Goal: Task Accomplishment & Management: Complete application form

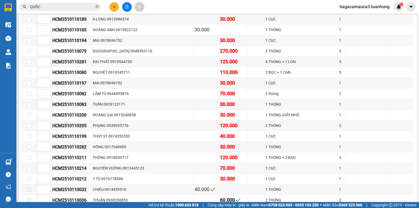
scroll to position [1795, 0]
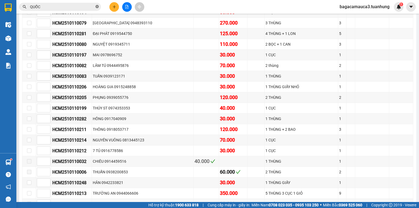
click at [97, 6] on icon "close-circle" at bounding box center [96, 6] width 3 height 3
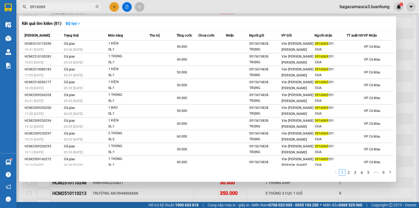
type input "0916069"
click at [399, 43] on div at bounding box center [209, 104] width 419 height 208
click at [97, 8] on icon "close-circle" at bounding box center [96, 6] width 3 height 3
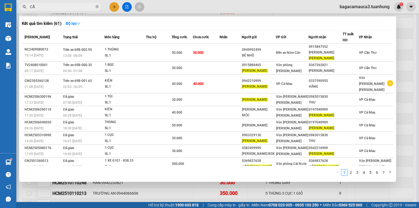
type input "C"
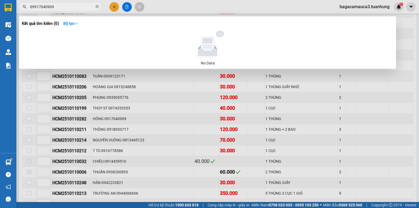
click at [35, 8] on input "09917040909" at bounding box center [62, 7] width 64 height 6
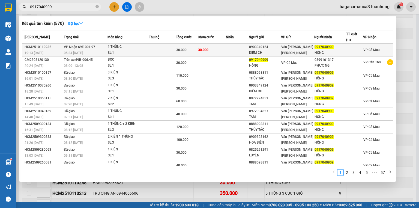
type input "0917040909"
click at [183, 50] on span "30.000" at bounding box center [181, 50] width 10 height 4
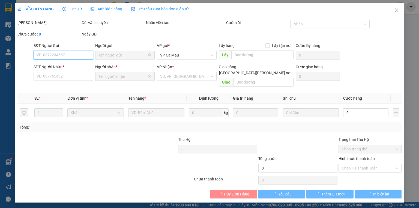
type input "0903349124"
type input "DIỄM CHI"
type input "0917040909"
type input "HỒNG"
type input "30.000"
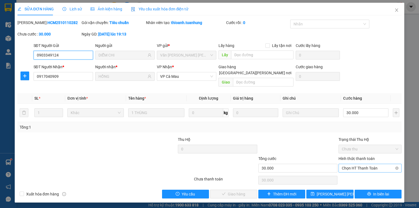
click at [350, 164] on span "Chọn HT Thanh Toán" at bounding box center [369, 168] width 56 height 8
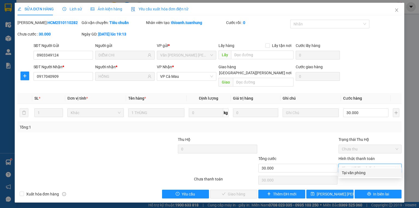
click at [353, 171] on div "Tại văn phòng" at bounding box center [369, 172] width 56 height 6
type input "0"
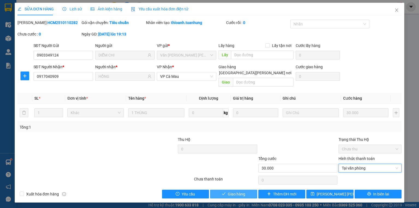
click at [246, 189] on button "Giao hàng" at bounding box center [233, 193] width 47 height 9
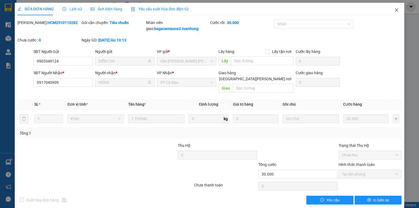
click at [397, 10] on span "Close" at bounding box center [396, 10] width 15 height 15
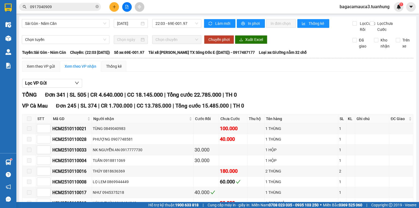
click at [360, 5] on span "bagacamauca3.tuanhung" at bounding box center [364, 6] width 59 height 7
click at [360, 19] on span "Đăng xuất" at bounding box center [367, 17] width 47 height 6
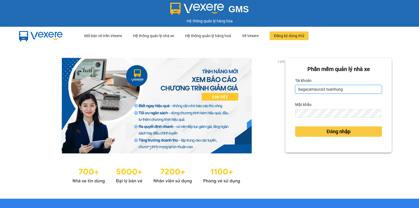
type input "bagacamauca1.tuanhung"
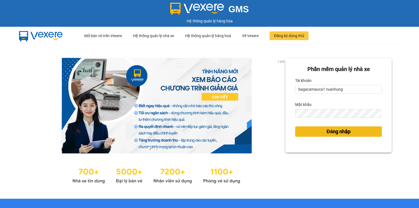
click at [347, 130] on span "Đăng nhập" at bounding box center [338, 132] width 24 height 8
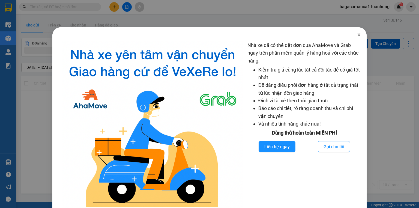
click at [356, 34] on icon "close" at bounding box center [358, 34] width 4 height 4
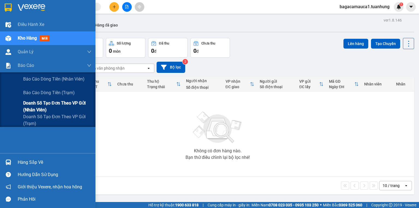
click at [41, 104] on span "Doanh số tạo đơn theo VP gửi (nhân viên)" at bounding box center [57, 106] width 68 height 14
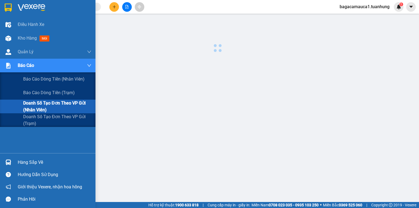
click at [41, 104] on span "Doanh số tạo đơn theo VP gửi (nhân viên)" at bounding box center [57, 106] width 68 height 14
click at [54, 91] on span "Báo cáo dòng tiền (trạm)" at bounding box center [49, 92] width 52 height 7
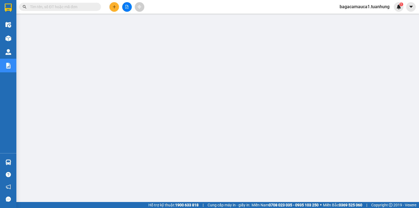
click at [80, 9] on input "text" at bounding box center [62, 7] width 64 height 6
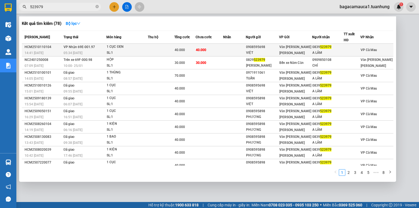
type input "523979"
click at [228, 50] on td at bounding box center [234, 50] width 23 height 13
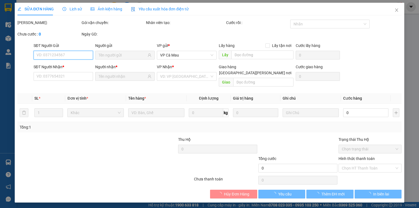
type input "0908595698"
type input "VIỆT"
type input "0839523979"
type input "A LÂM"
type input "40.000"
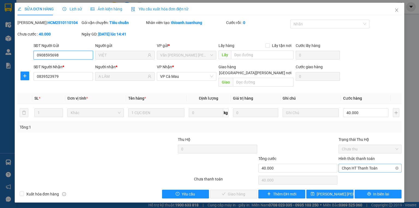
click at [362, 164] on span "Chọn HT Thanh Toán" at bounding box center [369, 168] width 56 height 8
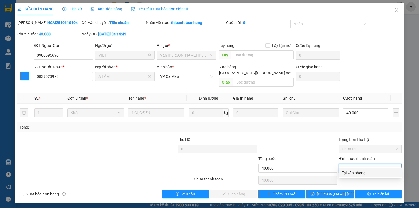
click at [356, 172] on div "Tại văn phòng" at bounding box center [369, 172] width 56 height 6
type input "0"
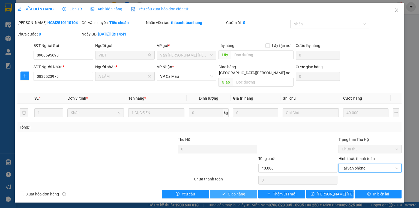
click at [240, 191] on span "Giao hàng" at bounding box center [236, 194] width 17 height 6
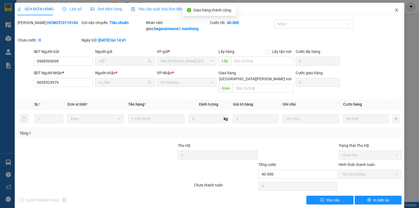
click at [394, 10] on icon "close" at bounding box center [396, 10] width 4 height 4
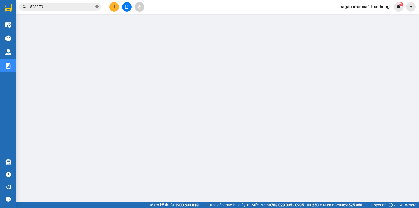
click at [98, 8] on icon "close-circle" at bounding box center [96, 6] width 3 height 3
click at [113, 7] on icon "plus" at bounding box center [114, 7] width 4 height 4
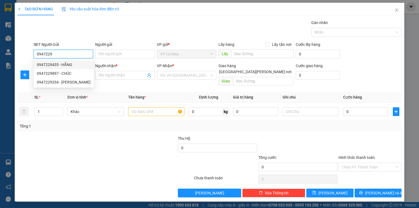
click at [73, 65] on div "0947229435 - HẰNG" at bounding box center [64, 65] width 54 height 6
type input "0947229435"
type input "HẰNG"
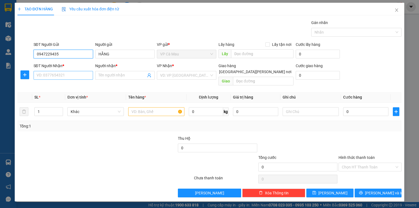
type input "0947229435"
click at [75, 75] on input "SĐT Người Nhận *" at bounding box center [63, 75] width 59 height 9
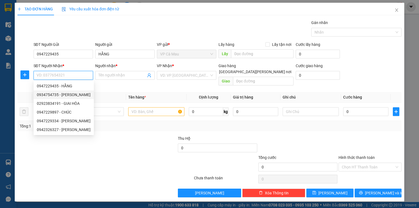
click at [75, 95] on div "0934754735 - [PERSON_NAME]" at bounding box center [64, 95] width 54 height 6
type input "0934754735"
type input "[PERSON_NAME]"
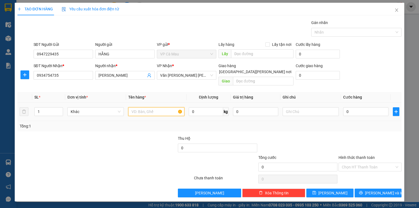
click at [145, 107] on input "text" at bounding box center [156, 111] width 56 height 9
type input "THÙNG"
click at [355, 107] on input "0" at bounding box center [365, 111] width 45 height 9
type input "+3"
type input "3"
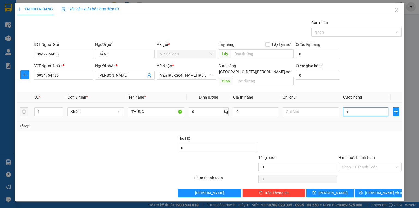
type input "3"
type input "+30"
type input "30"
type input "30.000"
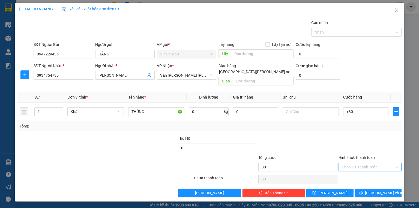
type input "30.000"
click at [362, 163] on input "Hình thức thanh toán" at bounding box center [367, 167] width 53 height 8
click at [356, 171] on div "Tại văn phòng" at bounding box center [369, 171] width 56 height 6
type input "0"
click at [383, 190] on span "[PERSON_NAME] và In" at bounding box center [384, 193] width 38 height 6
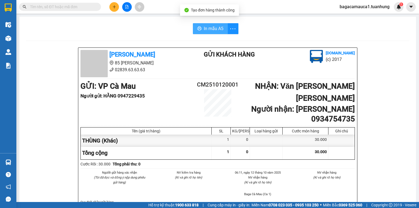
click at [211, 29] on span "In mẫu A5" at bounding box center [214, 28] width 20 height 7
drag, startPoint x: 191, startPoint y: 32, endPoint x: 59, endPoint y: 10, distance: 134.3
click at [59, 10] on span at bounding box center [60, 7] width 82 height 8
click at [59, 9] on input "text" at bounding box center [62, 7] width 64 height 6
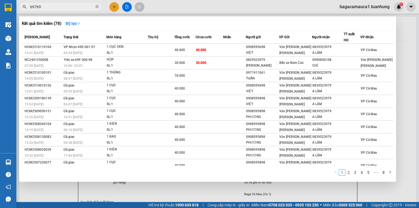
type input "697696"
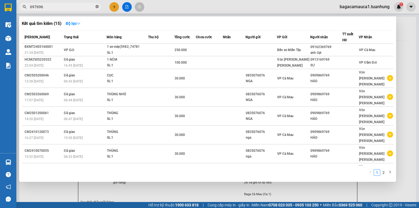
click at [97, 4] on span at bounding box center [96, 6] width 3 height 5
type input "7696"
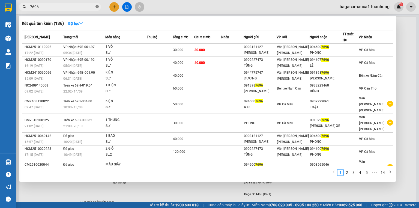
click at [97, 6] on icon "close-circle" at bounding box center [96, 6] width 3 height 3
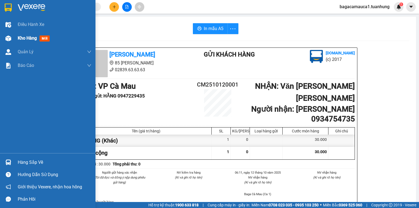
click at [20, 35] on span "Kho hàng" at bounding box center [27, 37] width 19 height 5
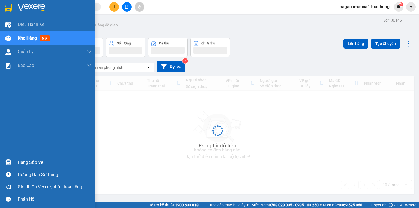
click at [20, 35] on span "Kho hàng" at bounding box center [27, 37] width 19 height 5
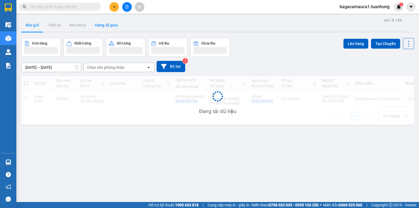
click at [114, 28] on button "Hàng đã giao" at bounding box center [106, 25] width 32 height 13
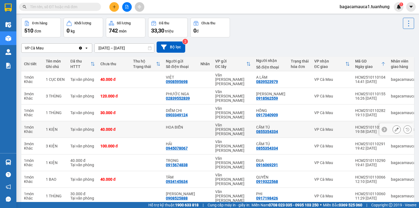
scroll to position [40, 0]
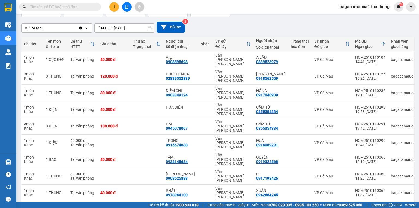
click at [64, 4] on input "text" at bounding box center [62, 7] width 64 height 6
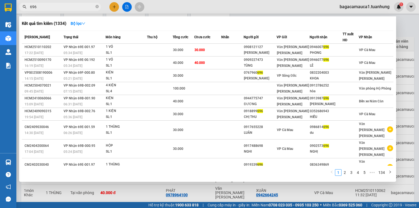
type input "696"
click at [99, 5] on span "696" at bounding box center [60, 7] width 82 height 8
click at [94, 6] on input "696" at bounding box center [62, 7] width 64 height 6
click at [95, 7] on span "696" at bounding box center [60, 7] width 82 height 8
click at [97, 8] on icon "close-circle" at bounding box center [96, 6] width 3 height 3
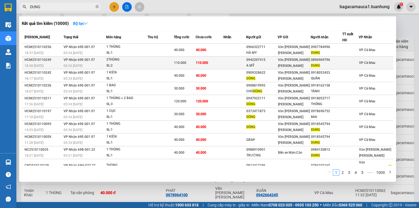
type input "DUNG"
click at [288, 60] on span "Văn [PERSON_NAME] [PERSON_NAME]" at bounding box center [294, 63] width 32 height 10
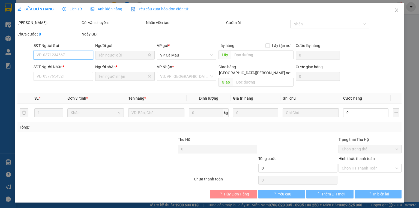
type input "0942207415"
type input "A MỸ"
type input "0896969796"
type input "DUNG"
type input "110.000"
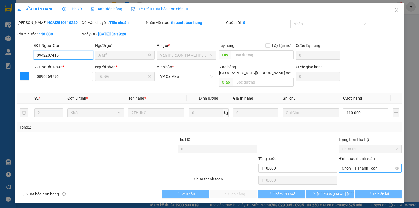
click at [364, 164] on span "Chọn HT Thanh Toán" at bounding box center [369, 168] width 56 height 8
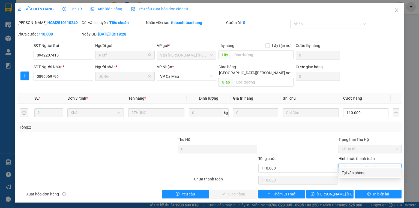
drag, startPoint x: 364, startPoint y: 176, endPoint x: 336, endPoint y: 166, distance: 29.4
click at [364, 176] on div "Tại văn phòng" at bounding box center [369, 172] width 63 height 9
type input "0"
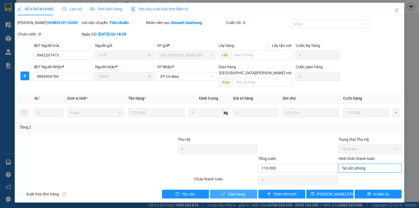
click at [234, 191] on span "Giao hàng" at bounding box center [236, 194] width 17 height 6
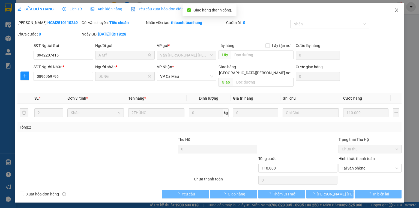
click at [397, 9] on icon "close" at bounding box center [396, 10] width 4 height 4
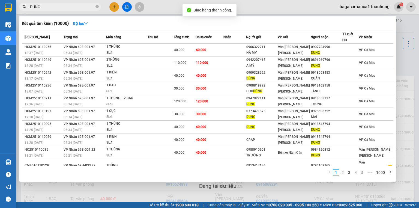
click at [76, 7] on input "DUNG" at bounding box center [62, 7] width 64 height 6
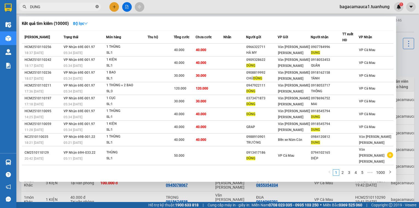
click at [96, 7] on icon "close-circle" at bounding box center [96, 6] width 3 height 3
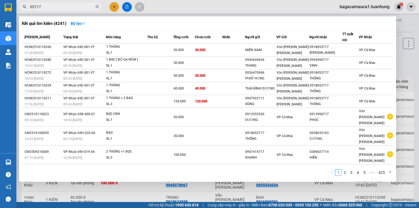
type input "053717"
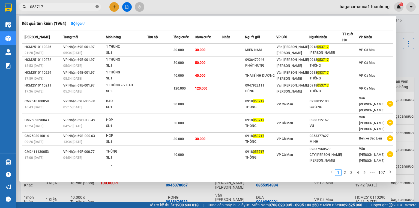
click at [97, 5] on icon "close-circle" at bounding box center [96, 6] width 3 height 3
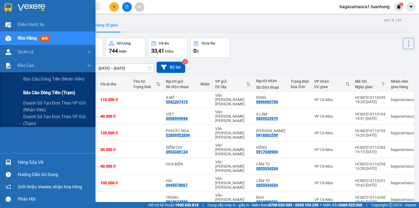
click at [38, 92] on span "Báo cáo dòng tiền (trạm)" at bounding box center [49, 92] width 52 height 7
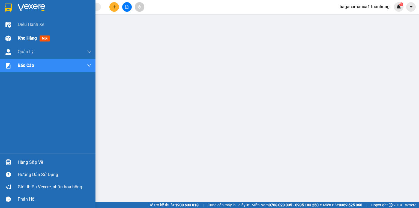
click at [34, 39] on span "Kho hàng" at bounding box center [27, 37] width 19 height 5
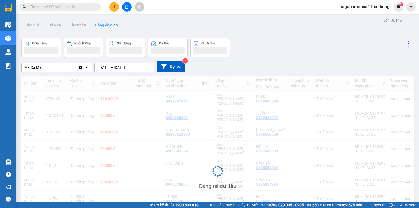
click at [92, 7] on input "text" at bounding box center [62, 7] width 64 height 6
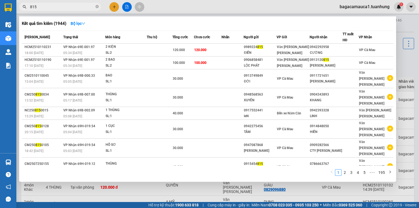
click at [113, 3] on div at bounding box center [209, 104] width 419 height 208
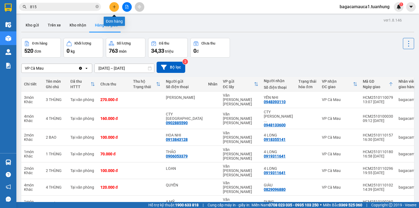
click at [113, 8] on icon "plus" at bounding box center [114, 7] width 4 height 4
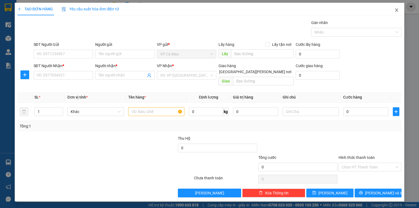
drag, startPoint x: 396, startPoint y: 9, endPoint x: 122, endPoint y: 9, distance: 274.7
click at [396, 9] on icon "close" at bounding box center [396, 10] width 4 height 4
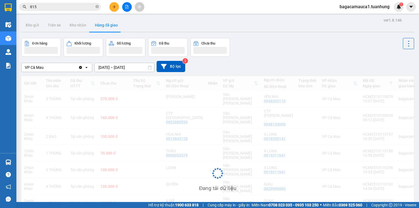
click at [48, 6] on input "815" at bounding box center [62, 7] width 64 height 6
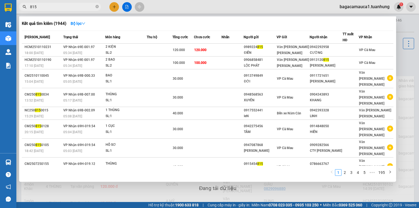
click at [48, 6] on input "815" at bounding box center [62, 7] width 64 height 6
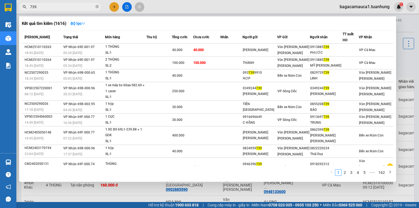
type input "739"
click at [111, 5] on div at bounding box center [209, 104] width 419 height 208
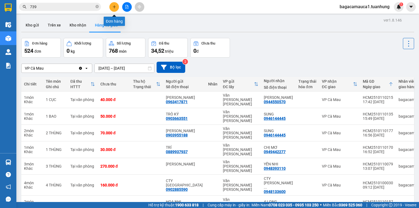
click at [112, 5] on button at bounding box center [114, 7] width 10 height 10
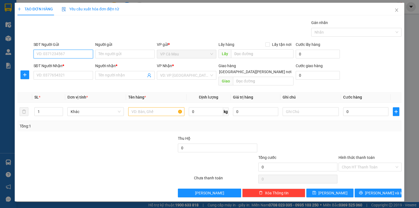
click at [63, 56] on input "SĐT Người Gửi" at bounding box center [63, 54] width 59 height 9
type input "0948161627"
click at [102, 53] on input "Người gửi" at bounding box center [124, 54] width 59 height 9
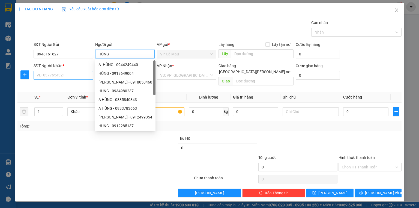
type input "HÙNG"
click at [70, 77] on input "SĐT Người Nhận *" at bounding box center [63, 75] width 59 height 9
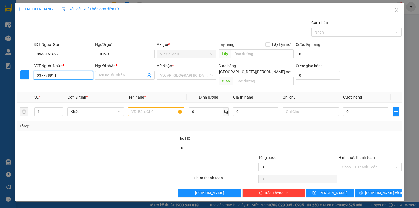
type input "0377789110"
click at [78, 86] on div "0377789110 - [PERSON_NAME] [PERSON_NAME]" at bounding box center [79, 86] width 84 height 6
type input "[PERSON_NAME] [PERSON_NAME]"
type input "0377789110"
click at [161, 107] on input "text" at bounding box center [156, 111] width 56 height 9
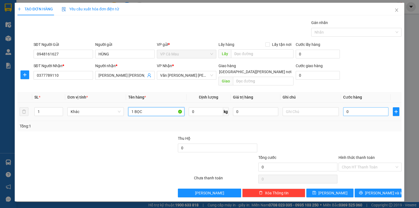
type input "1 BỌC"
click at [367, 109] on input "0" at bounding box center [365, 111] width 45 height 9
type input "4"
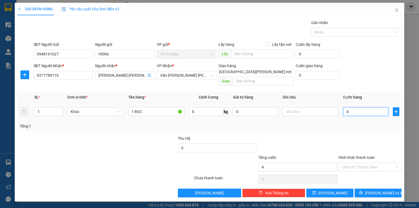
type input "40"
type input "40.000"
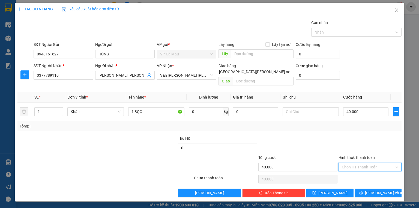
drag, startPoint x: 356, startPoint y: 157, endPoint x: 361, endPoint y: 171, distance: 14.3
click at [357, 163] on input "Hình thức thanh toán" at bounding box center [367, 167] width 53 height 8
click at [362, 172] on div "Tại văn phòng" at bounding box center [369, 171] width 56 height 6
type input "0"
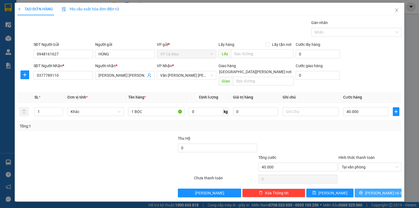
click at [372, 188] on button "[PERSON_NAME] và In" at bounding box center [377, 192] width 47 height 9
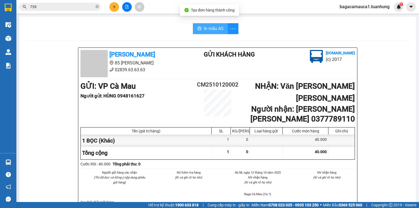
click at [201, 25] on button "In mẫu A5" at bounding box center [210, 28] width 35 height 11
drag, startPoint x: 206, startPoint y: 2, endPoint x: 99, endPoint y: 7, distance: 107.2
click at [99, 7] on span "739" at bounding box center [60, 7] width 82 height 8
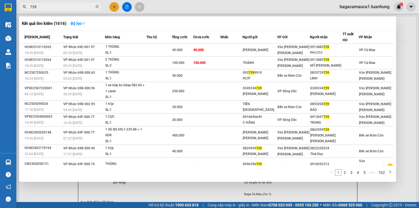
click at [97, 6] on icon "close-circle" at bounding box center [96, 6] width 3 height 3
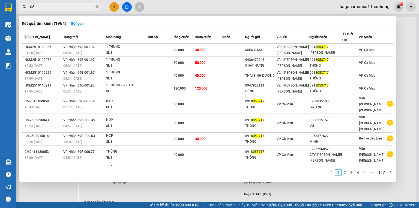
type input "0"
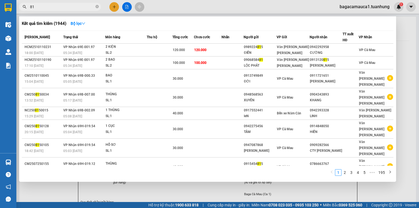
type input "8"
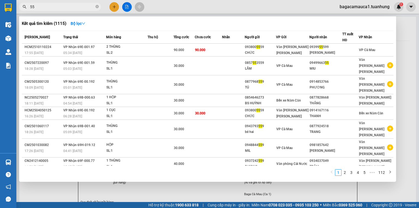
type input "5"
click at [67, 5] on input "text" at bounding box center [62, 7] width 64 height 6
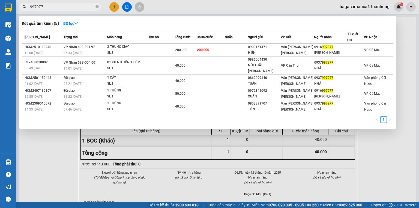
click at [69, 6] on input "997977" at bounding box center [62, 7] width 64 height 6
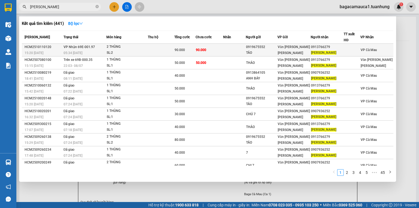
type input "[PERSON_NAME]"
click at [226, 49] on td at bounding box center [234, 50] width 23 height 13
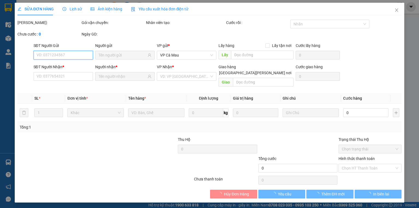
type input "0919675552"
type input "TẢO"
type input "0913766279"
type input "[PERSON_NAME]"
type input "90.000"
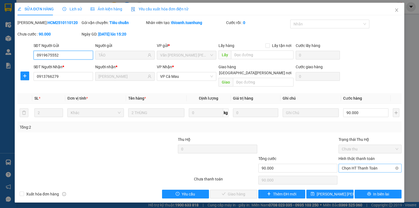
click at [355, 164] on span "Chọn HT Thanh Toán" at bounding box center [369, 168] width 56 height 8
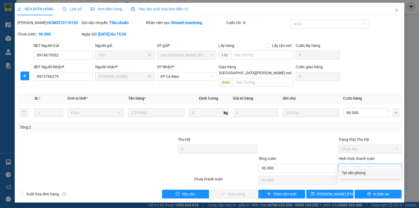
drag, startPoint x: 355, startPoint y: 165, endPoint x: 353, endPoint y: 170, distance: 5.8
click at [353, 170] on div "Tại văn phòng" at bounding box center [369, 172] width 56 height 6
type input "0"
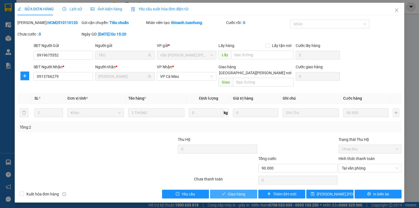
drag, startPoint x: 236, startPoint y: 184, endPoint x: 243, endPoint y: 177, distance: 9.8
click at [236, 189] on button "Giao hàng" at bounding box center [233, 193] width 47 height 9
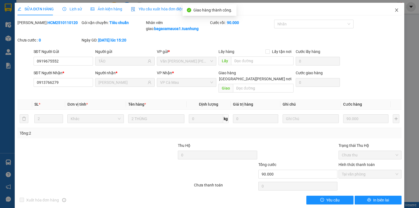
click at [394, 9] on icon "close" at bounding box center [396, 10] width 4 height 4
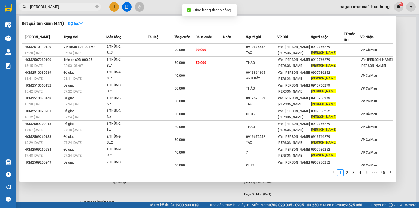
click at [61, 9] on input "[PERSON_NAME]" at bounding box center [62, 7] width 64 height 6
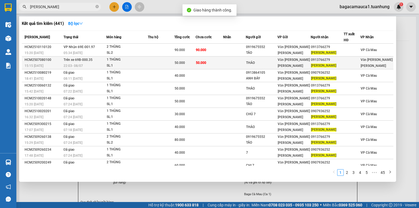
click at [156, 67] on td at bounding box center [161, 62] width 26 height 13
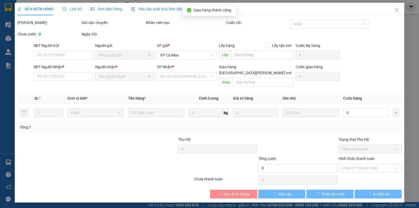
type input "THẢO"
type input "0913766279"
type input "[PERSON_NAME]"
type input "50.000"
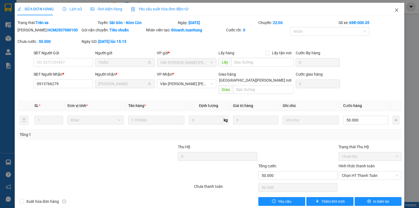
click at [391, 9] on span "Close" at bounding box center [396, 10] width 15 height 15
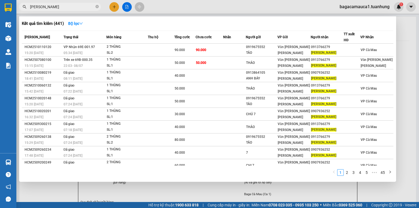
click at [48, 7] on input "[PERSON_NAME]" at bounding box center [62, 7] width 64 height 6
click at [67, 6] on input "[PERSON_NAME]" at bounding box center [62, 7] width 64 height 6
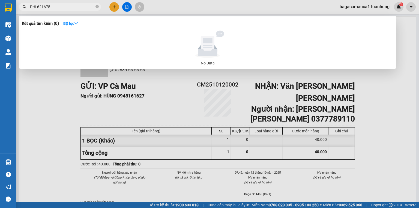
click at [36, 6] on input "PHI 621675" at bounding box center [62, 7] width 64 height 6
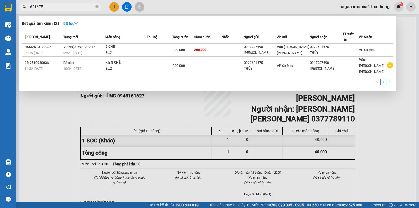
click at [51, 8] on input "621675" at bounding box center [62, 7] width 64 height 6
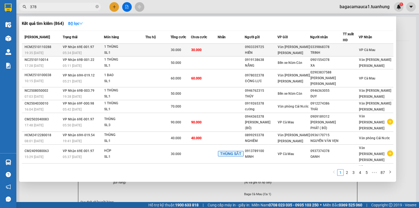
type input "378"
click at [175, 52] on div "30.000" at bounding box center [181, 50] width 20 height 6
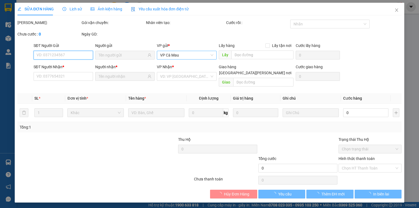
type input "0903339725"
type input "HIỀN"
type input "0339868378"
type input "TRINH"
type input "30.000"
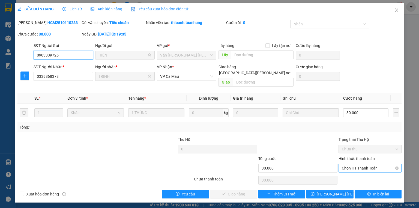
click at [346, 164] on span "Chọn HT Thanh Toán" at bounding box center [369, 168] width 56 height 8
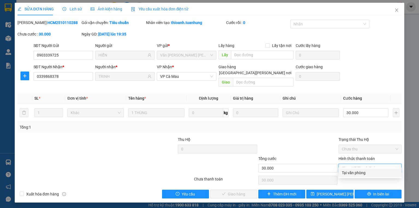
click at [350, 170] on div "Tại văn phòng" at bounding box center [369, 172] width 56 height 6
type input "0"
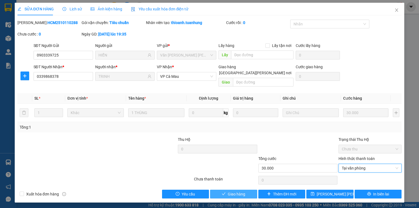
click at [228, 189] on button "Giao hàng" at bounding box center [233, 193] width 47 height 9
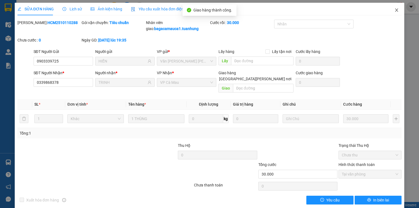
click at [394, 11] on icon "close" at bounding box center [396, 10] width 4 height 4
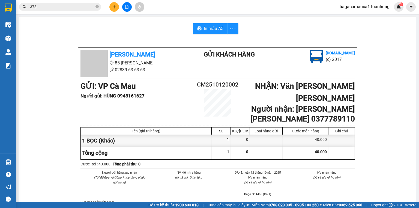
click at [52, 7] on input "378" at bounding box center [62, 7] width 64 height 6
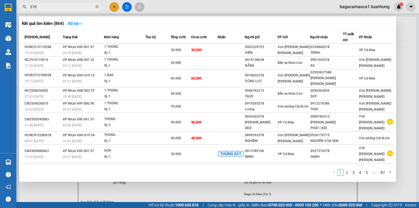
click at [52, 7] on input "378" at bounding box center [62, 7] width 64 height 6
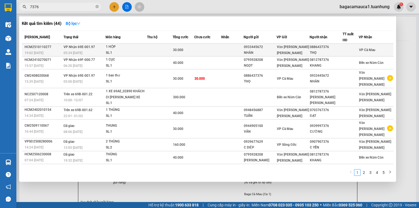
type input "7376"
click at [146, 48] on div "1 HỘP" at bounding box center [126, 47] width 41 height 6
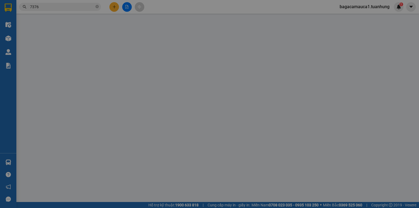
type input "0933445672"
type input "NHÀN"
type input "0886437376"
type input "THỌ"
type input "30.000"
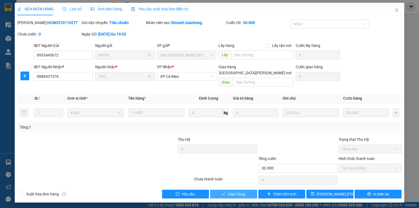
click at [231, 191] on span "Giao hàng" at bounding box center [236, 194] width 17 height 6
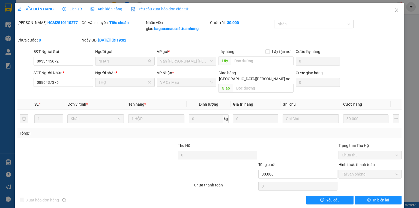
click at [383, 10] on div "SỬA ĐƠN HÀNG Lịch sử Ảnh kiện hàng Yêu cầu xuất hóa đơn điện tử" at bounding box center [209, 9] width 384 height 13
click at [394, 10] on icon "close" at bounding box center [396, 10] width 4 height 4
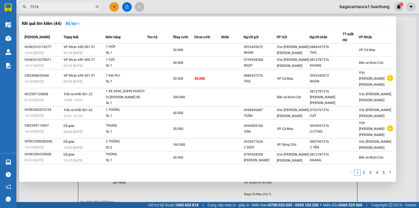
click at [78, 8] on input "7376" at bounding box center [62, 7] width 64 height 6
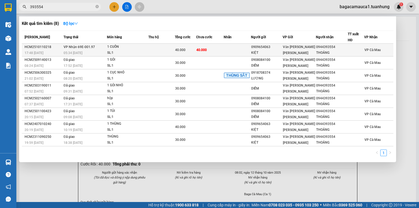
type input "393554"
click at [143, 49] on div "1 CUỒN" at bounding box center [127, 47] width 41 height 6
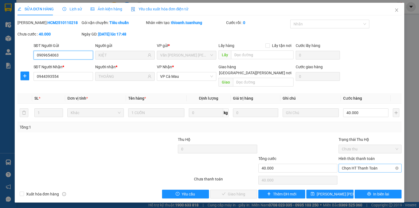
click at [349, 164] on span "Chọn HT Thanh Toán" at bounding box center [369, 168] width 56 height 8
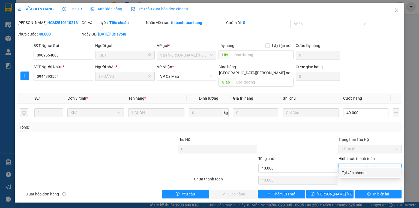
click at [352, 173] on div "Tại văn phòng" at bounding box center [369, 172] width 56 height 6
type input "0"
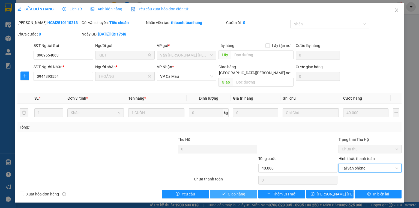
click at [235, 191] on span "Giao hàng" at bounding box center [236, 194] width 17 height 6
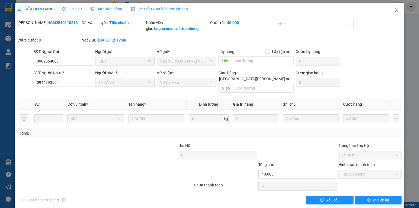
click at [395, 10] on icon "close" at bounding box center [396, 9] width 3 height 3
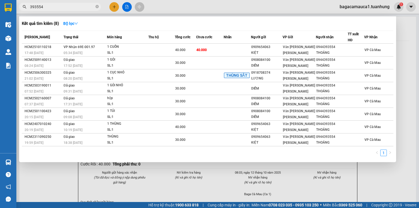
click at [50, 7] on input "393554" at bounding box center [62, 7] width 64 height 6
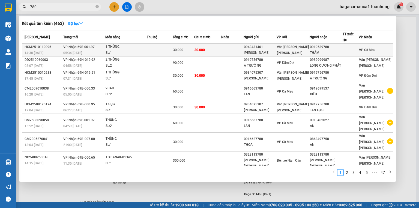
type input "780"
click at [146, 49] on div "1 THÙNG" at bounding box center [125, 47] width 41 height 6
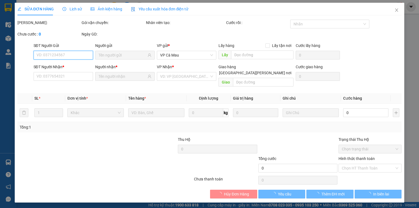
type input "0943431461"
type input "[PERSON_NAME]"
type input "0919589780"
type input "THÁM"
type input "30.000"
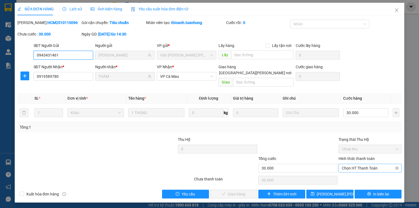
click at [354, 164] on span "Chọn HT Thanh Toán" at bounding box center [369, 168] width 56 height 8
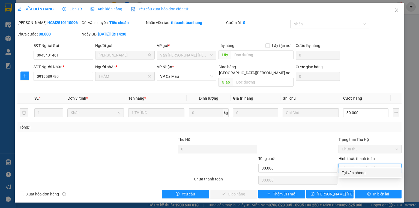
click at [356, 169] on div "Tại văn phòng" at bounding box center [369, 172] width 63 height 9
type input "0"
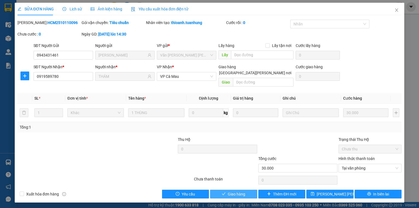
click at [224, 192] on icon "check" at bounding box center [224, 194] width 4 height 4
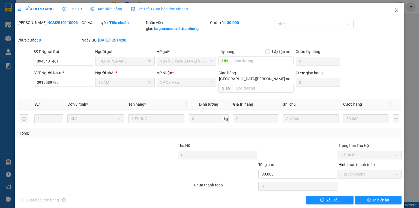
click at [394, 10] on icon "close" at bounding box center [396, 10] width 4 height 4
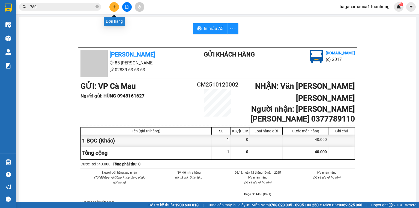
click at [114, 9] on button at bounding box center [114, 7] width 10 height 10
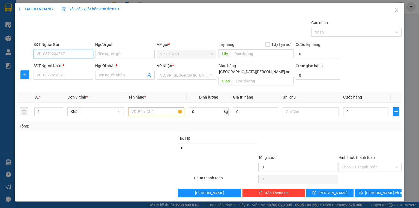
click at [65, 55] on input "SĐT Người Gửi" at bounding box center [63, 54] width 59 height 9
type input "0915439756"
click at [65, 65] on div "0915439756 - NGUYÊN" at bounding box center [63, 65] width 53 height 6
type input "NGUYÊN"
type input "0915439756"
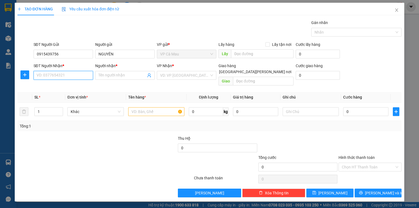
click at [61, 77] on input "SĐT Người Nhận *" at bounding box center [63, 75] width 59 height 9
click at [61, 96] on div "0908465292 - THỚI" at bounding box center [63, 95] width 53 height 6
type input "0908465292"
type input "THỚI"
click at [161, 107] on input "text" at bounding box center [156, 111] width 56 height 9
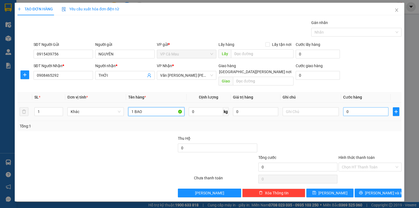
type input "1 BAO"
click at [367, 107] on input "0" at bounding box center [365, 111] width 45 height 9
type input "3"
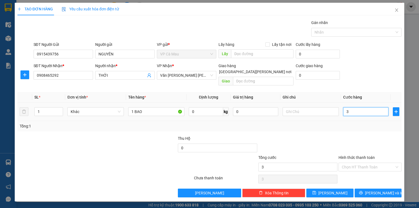
type input "30"
type input "30.000"
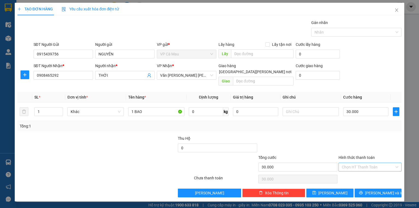
click at [356, 163] on input "Hình thức thanh toán" at bounding box center [367, 167] width 53 height 8
click at [361, 169] on div "Tại văn phòng" at bounding box center [369, 171] width 56 height 6
type input "0"
click at [374, 190] on span "[PERSON_NAME] và In" at bounding box center [384, 193] width 38 height 6
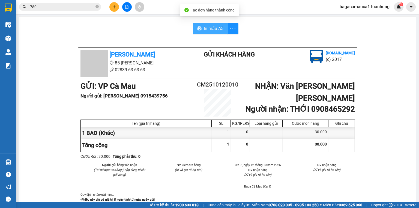
click at [214, 26] on span "In mẫu A5" at bounding box center [214, 28] width 20 height 7
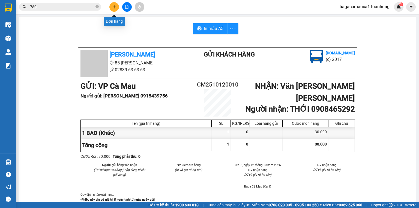
click at [114, 7] on icon "plus" at bounding box center [114, 7] width 4 height 4
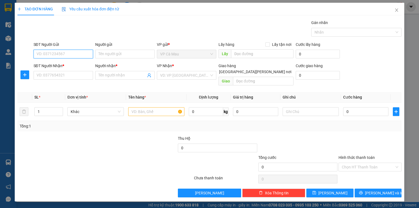
click at [73, 50] on input "SĐT Người Gửi" at bounding box center [63, 54] width 59 height 9
click at [61, 64] on div "0915439756 - NGUYÊN" at bounding box center [64, 65] width 54 height 6
type input "0915439756"
type input "NGUYÊN"
type input "0915439756"
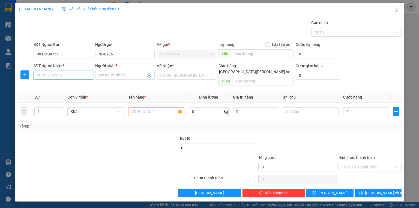
click at [63, 77] on input "SĐT Người Nhận *" at bounding box center [63, 75] width 59 height 9
type input "0945360367"
click at [119, 74] on input "Người nhận *" at bounding box center [121, 75] width 47 height 6
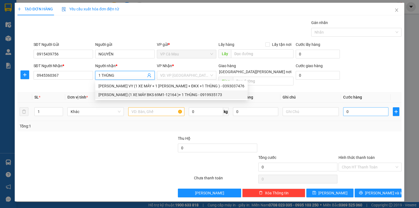
type input "1 THÙNG"
click at [354, 107] on input "0" at bounding box center [365, 111] width 45 height 9
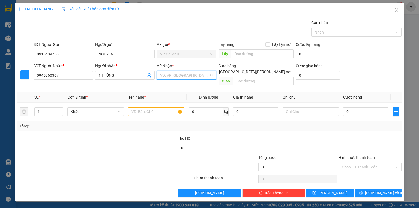
click at [167, 76] on input "search" at bounding box center [184, 75] width 49 height 8
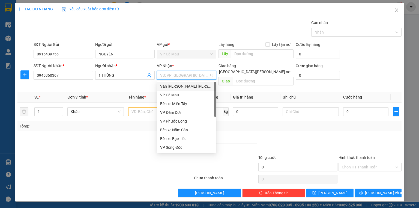
click at [179, 84] on div "Văn [PERSON_NAME] [PERSON_NAME]" at bounding box center [186, 86] width 53 height 6
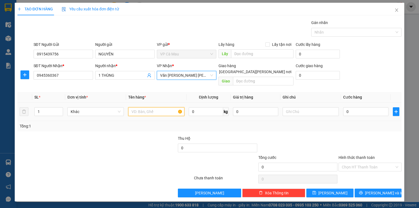
click at [147, 107] on input "text" at bounding box center [156, 111] width 56 height 9
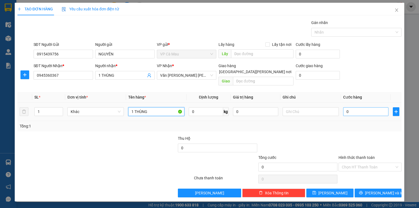
type input "1 THÙNG"
click at [356, 109] on input "0" at bounding box center [365, 111] width 45 height 9
type input "4"
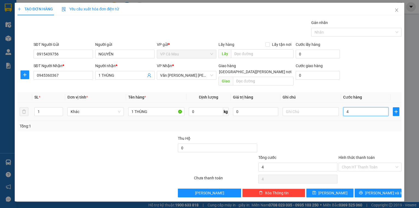
type input "40"
type input "40.000"
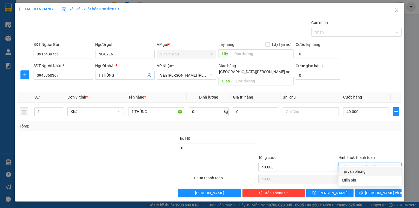
click at [373, 163] on input "Hình thức thanh toán" at bounding box center [367, 167] width 53 height 8
click at [365, 172] on div "Tại văn phòng" at bounding box center [369, 171] width 56 height 6
type input "0"
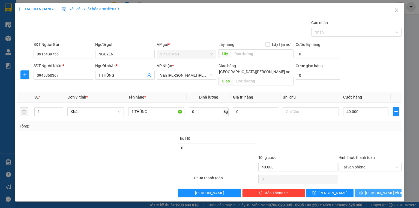
click at [362, 190] on icon "printer" at bounding box center [361, 192] width 4 height 4
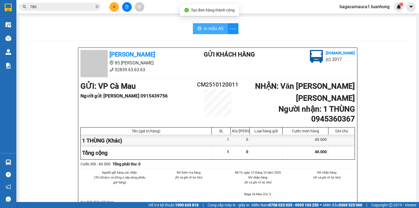
click at [211, 26] on span "In mẫu A5" at bounding box center [214, 28] width 20 height 7
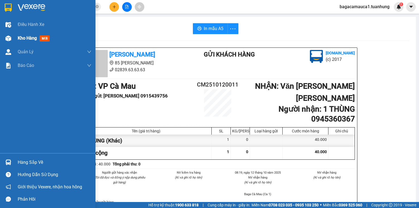
click at [22, 37] on span "Kho hàng" at bounding box center [27, 37] width 19 height 5
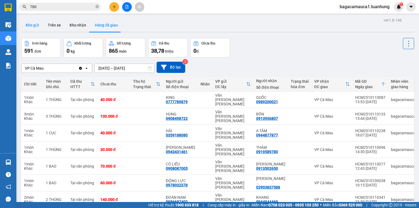
click at [36, 23] on button "Kho gửi" at bounding box center [32, 25] width 22 height 13
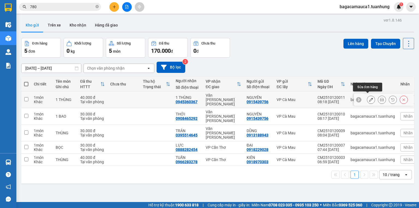
click at [369, 98] on icon at bounding box center [371, 100] width 4 height 4
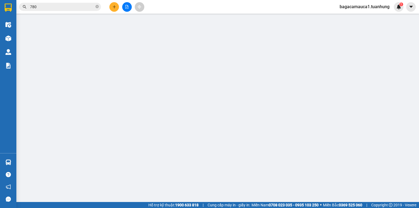
type input "0915439756"
type input "0945360367"
type input "40.000"
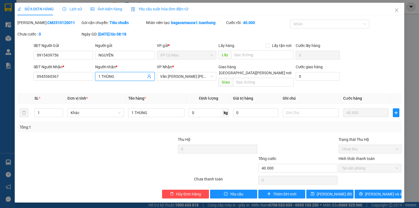
drag, startPoint x: 119, startPoint y: 75, endPoint x: 34, endPoint y: 82, distance: 85.0
click at [34, 82] on div "SĐT Người [PERSON_NAME] * 0945360367 Người [PERSON_NAME] * 1 THÙNG 1 THÙNG [PER…" at bounding box center [217, 76] width 370 height 25
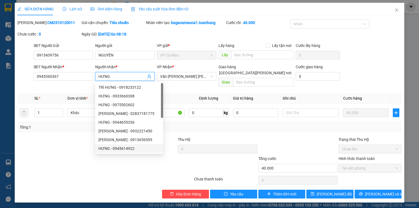
type input "HƯNG"
click at [88, 174] on div at bounding box center [105, 179] width 176 height 11
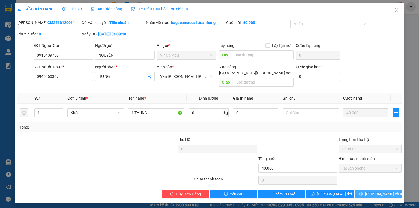
click at [379, 191] on span "[PERSON_NAME] và In" at bounding box center [384, 194] width 38 height 6
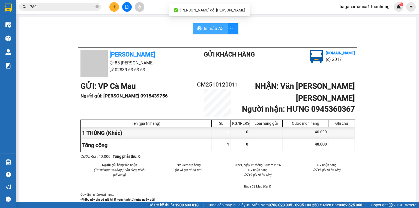
click at [205, 27] on span "In mẫu A5" at bounding box center [214, 28] width 20 height 7
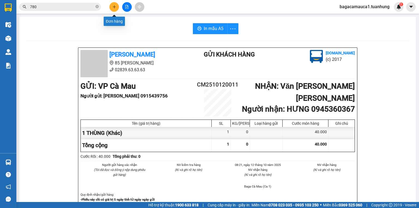
click at [113, 6] on icon "plus" at bounding box center [114, 7] width 4 height 4
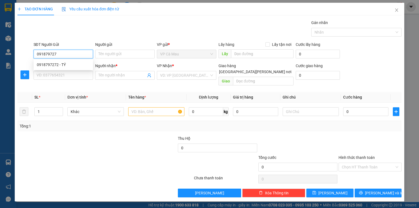
type input "0918797272"
click at [52, 66] on div "0918797272 - TÝ" at bounding box center [63, 65] width 53 height 6
type input "TÝ"
type input "0918797272"
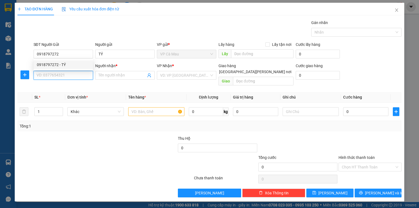
click at [56, 74] on input "SĐT Người Nhận *" at bounding box center [63, 75] width 59 height 9
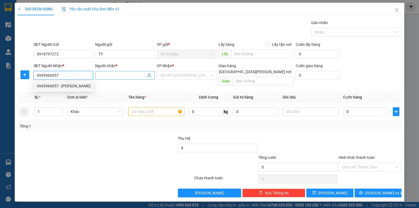
type input "0943966057"
click at [133, 75] on input "Người nhận *" at bounding box center [121, 75] width 47 height 6
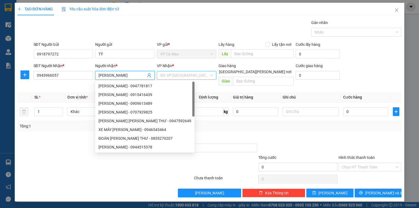
type input "[PERSON_NAME]"
click at [196, 71] on input "search" at bounding box center [184, 75] width 49 height 8
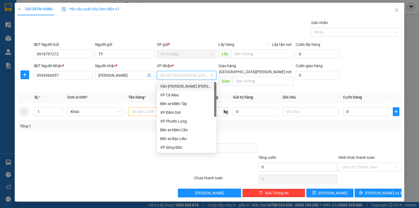
click at [196, 89] on div "Văn [PERSON_NAME] [PERSON_NAME]" at bounding box center [186, 86] width 59 height 9
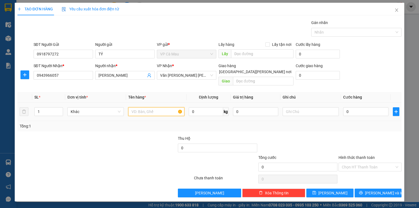
click at [152, 107] on input "text" at bounding box center [156, 111] width 56 height 9
type input "THÙNG"
click at [361, 107] on input "0" at bounding box center [365, 111] width 45 height 9
type input "+3"
type input "3"
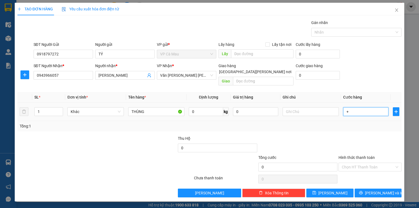
type input "3"
type input "+30"
type input "30"
type input "30.000"
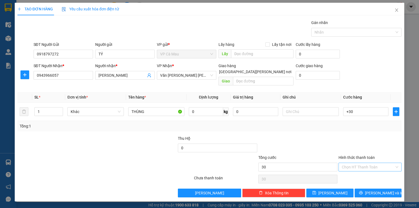
type input "30.000"
click at [362, 163] on input "Hình thức thanh toán" at bounding box center [367, 167] width 53 height 8
drag, startPoint x: 362, startPoint y: 170, endPoint x: 362, endPoint y: 175, distance: 5.7
click at [362, 170] on div "Tại văn phòng" at bounding box center [369, 171] width 56 height 6
type input "0"
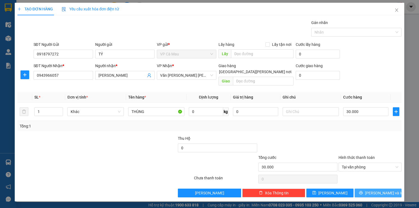
click at [364, 188] on button "[PERSON_NAME] và In" at bounding box center [377, 192] width 47 height 9
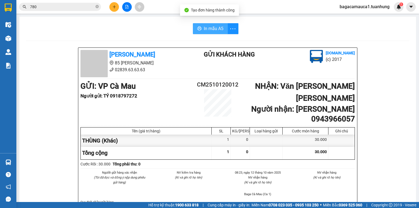
click at [209, 30] on span "In mẫu A5" at bounding box center [214, 28] width 20 height 7
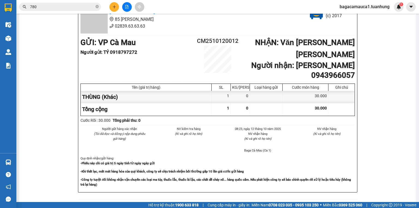
click at [43, 7] on input "780" at bounding box center [62, 7] width 64 height 6
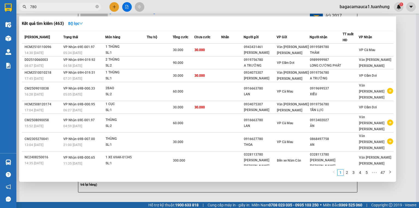
click at [43, 7] on input "780" at bounding box center [62, 7] width 64 height 6
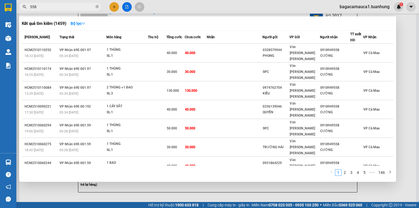
type input "558"
click at [99, 6] on span "558" at bounding box center [60, 7] width 82 height 8
click at [92, 6] on input "558" at bounding box center [62, 7] width 64 height 6
click at [97, 6] on icon "close-circle" at bounding box center [96, 6] width 3 height 3
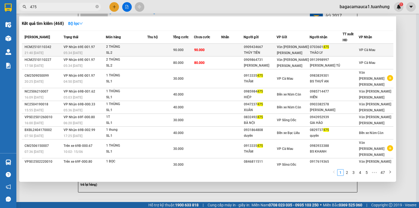
type input "475"
click at [271, 48] on div "0909434667" at bounding box center [260, 47] width 32 height 6
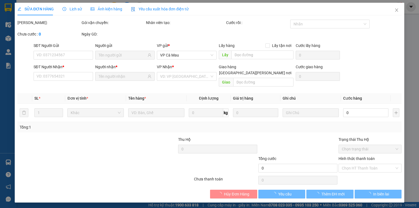
type input "0909434667"
type input "THỦY TIÊN"
type input "0703601475"
type input "THẢO LY"
type input "90.000"
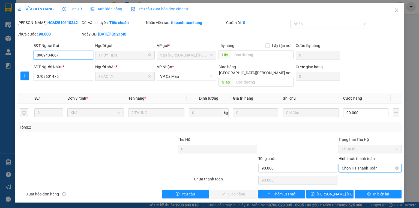
drag, startPoint x: 386, startPoint y: 164, endPoint x: 381, endPoint y: 162, distance: 5.3
click at [385, 164] on span "Chọn HT Thanh Toán" at bounding box center [369, 168] width 56 height 8
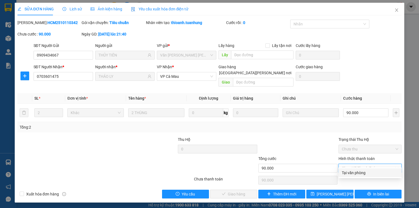
drag, startPoint x: 369, startPoint y: 170, endPoint x: 233, endPoint y: 179, distance: 135.7
click at [368, 170] on div "Tại văn phòng" at bounding box center [369, 172] width 56 height 6
type input "0"
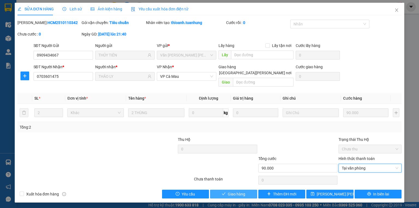
click at [234, 191] on span "Giao hàng" at bounding box center [236, 194] width 17 height 6
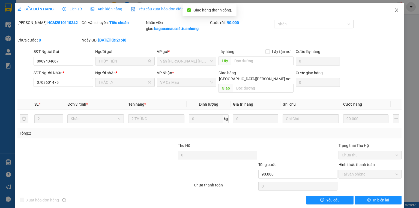
click at [390, 10] on span "Close" at bounding box center [396, 10] width 15 height 15
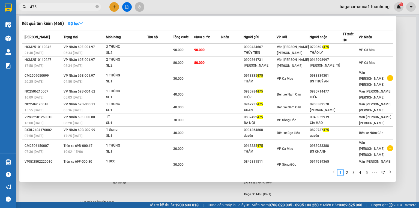
click at [99, 6] on span "475" at bounding box center [60, 7] width 82 height 8
click at [97, 9] on span at bounding box center [96, 6] width 3 height 5
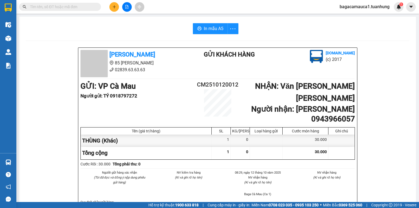
click at [97, 8] on span at bounding box center [96, 7] width 3 height 6
click at [53, 7] on input "text" at bounding box center [62, 7] width 64 height 6
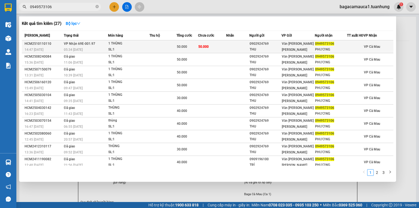
type input "0949573106"
click at [236, 47] on td at bounding box center [237, 46] width 23 height 13
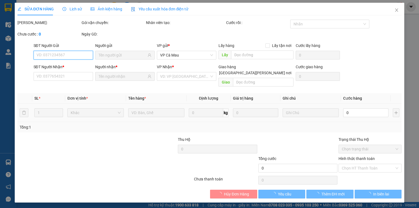
type input "0902924769"
type input "THU"
type input "0949573106"
type input "PHƯƠNG"
type input "50.000"
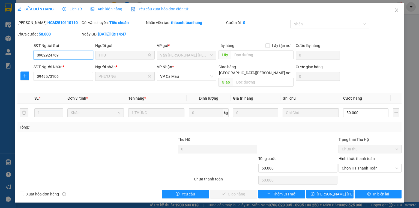
drag, startPoint x: 358, startPoint y: 160, endPoint x: 343, endPoint y: 166, distance: 16.0
click at [358, 164] on span "Chọn HT Thanh Toán" at bounding box center [369, 168] width 56 height 8
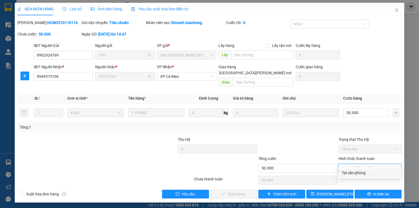
click at [348, 174] on div "Tại văn phòng" at bounding box center [369, 172] width 56 height 6
type input "0"
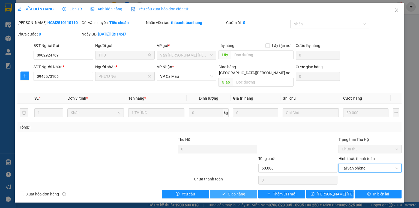
click at [250, 189] on button "Giao hàng" at bounding box center [233, 193] width 47 height 9
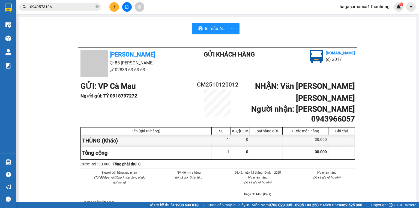
click at [116, 5] on icon "plus" at bounding box center [114, 7] width 4 height 4
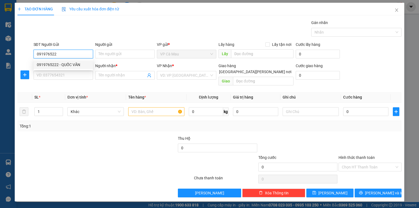
drag, startPoint x: 88, startPoint y: 68, endPoint x: 80, endPoint y: 73, distance: 9.2
click at [88, 68] on div "0919765222 - QUỐC VĂN" at bounding box center [63, 64] width 59 height 9
type input "0919765222"
type input "QUỐC VĂN"
type input "0919765222"
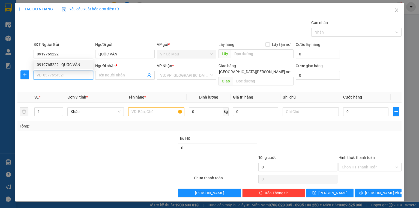
click at [80, 73] on input "SĐT Người Nhận *" at bounding box center [63, 75] width 59 height 9
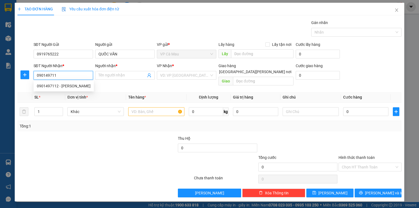
type input "0901497112"
click at [79, 87] on div "0901497112 - [PERSON_NAME]" at bounding box center [64, 86] width 54 height 6
type input "DANH"
type input "0901497112"
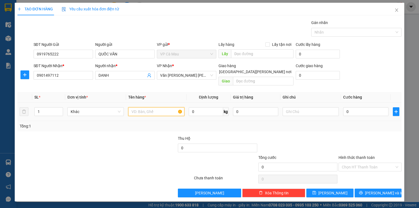
click at [145, 107] on input "text" at bounding box center [156, 111] width 56 height 9
type input "THÙNG"
click at [365, 107] on input "0" at bounding box center [365, 111] width 45 height 9
type input "+3"
type input "3"
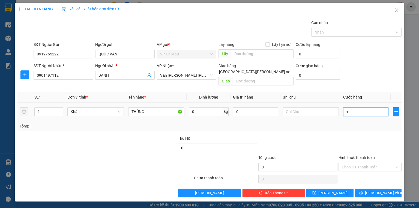
type input "3"
type input "+30"
type input "30"
type input "30.000"
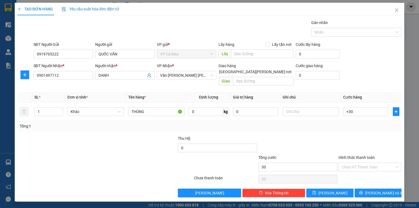
type input "30.000"
click at [389, 137] on div at bounding box center [370, 144] width 64 height 19
click at [368, 163] on input "Hình thức thanh toán" at bounding box center [367, 167] width 53 height 8
click at [368, 170] on div "Tại văn phòng" at bounding box center [369, 171] width 56 height 6
type input "0"
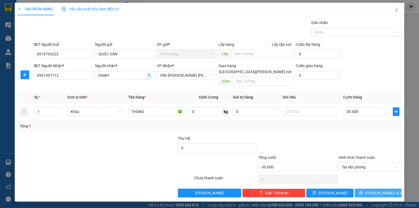
click at [362, 191] on icon "printer" at bounding box center [361, 193] width 4 height 4
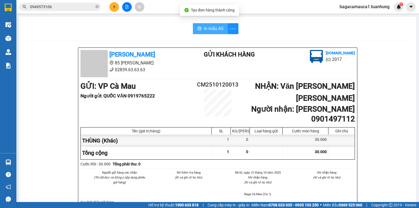
click at [214, 29] on span "In mẫu A5" at bounding box center [214, 28] width 20 height 7
click at [110, 6] on button at bounding box center [114, 7] width 10 height 10
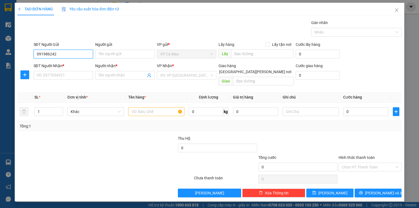
type input "0919862424"
click at [71, 62] on div "0919862424 - [PERSON_NAME]" at bounding box center [64, 65] width 54 height 6
type input "ANH QUỐC"
type input "0919862424"
click at [75, 76] on input "SĐT Người Nhận *" at bounding box center [63, 75] width 59 height 9
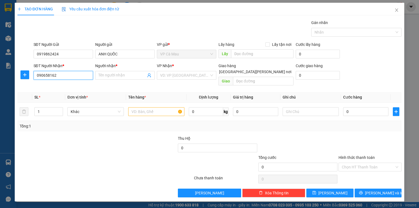
type input "0906581626"
drag, startPoint x: 49, startPoint y: 84, endPoint x: 56, endPoint y: 85, distance: 6.8
click at [50, 84] on div "0906581626 - [PERSON_NAME]" at bounding box center [64, 86] width 54 height 6
type input "KIỀU"
type input "0906581626"
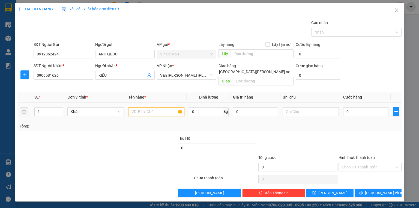
click at [155, 107] on input "text" at bounding box center [156, 111] width 56 height 9
type input "THÙNG"
click at [374, 108] on input "0" at bounding box center [365, 111] width 45 height 9
type input "+4"
type input "4"
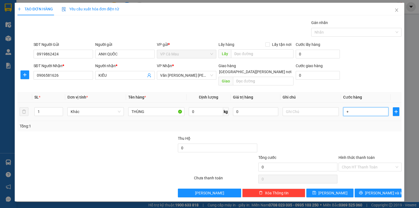
type input "4"
type input "+40"
type input "40"
type input "40.000"
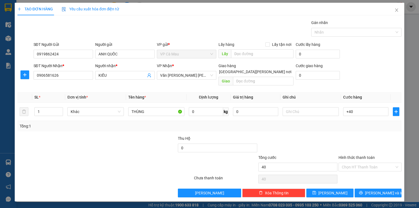
type input "40.000"
click at [353, 139] on div at bounding box center [370, 144] width 64 height 19
click at [350, 163] on input "Hình thức thanh toán" at bounding box center [367, 167] width 53 height 8
click at [354, 170] on div "Tại văn phòng" at bounding box center [369, 171] width 56 height 6
type input "0"
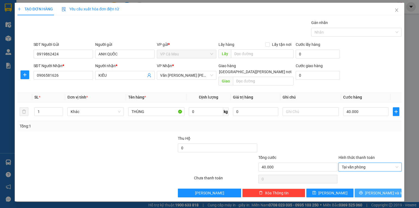
click at [362, 188] on button "[PERSON_NAME] và In" at bounding box center [377, 192] width 47 height 9
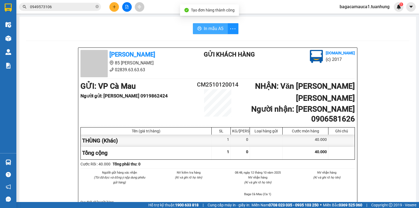
click at [222, 31] on button "In mẫu A5" at bounding box center [210, 28] width 35 height 11
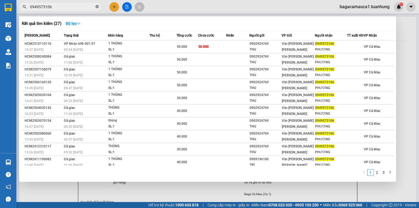
click at [96, 9] on span at bounding box center [96, 6] width 3 height 5
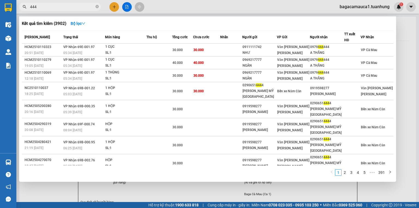
type input "444"
click at [115, 5] on div at bounding box center [209, 104] width 419 height 208
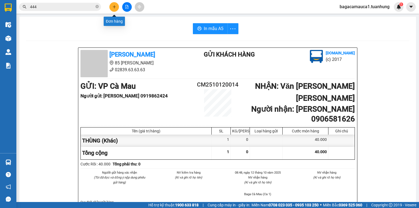
click at [115, 5] on icon "plus" at bounding box center [114, 7] width 4 height 4
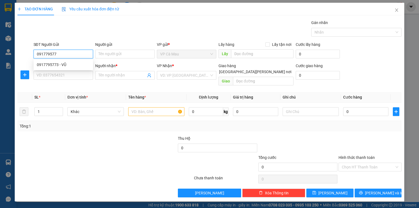
type input "0917795773"
click at [69, 63] on div "0917795773 - VŨ" at bounding box center [63, 65] width 53 height 6
type input "VŨ"
type input "0917795773"
click at [73, 70] on div "SĐT Người Nhận *" at bounding box center [63, 67] width 59 height 8
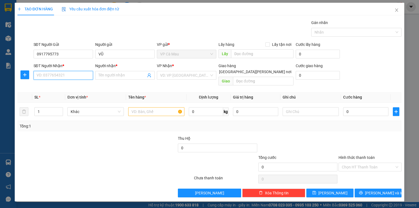
click at [72, 73] on input "SĐT Người Nhận *" at bounding box center [63, 75] width 59 height 9
type input "0946233101"
click at [60, 85] on div "0946233101 - mon" at bounding box center [63, 86] width 53 height 6
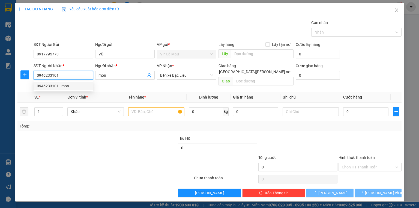
type input "mon"
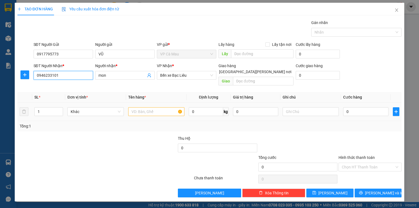
type input "0946233101"
click at [145, 107] on input "text" at bounding box center [156, 111] width 56 height 9
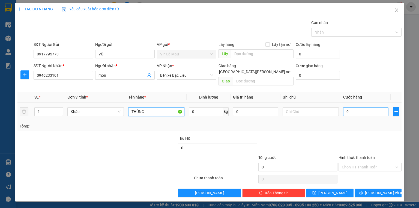
type input "THÙNG"
click at [359, 107] on input "0" at bounding box center [365, 111] width 45 height 9
type input "+3"
type input "3"
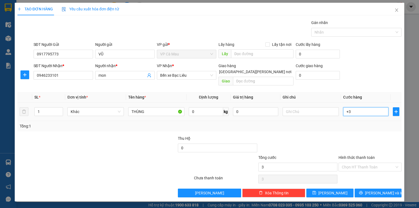
type input "+30"
type input "30"
type input "30.000"
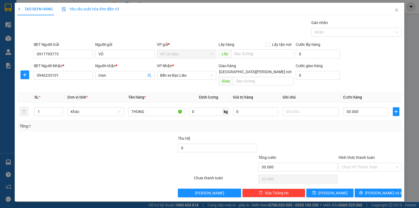
click at [350, 135] on div at bounding box center [370, 144] width 64 height 19
click at [361, 163] on input "Hình thức thanh toán" at bounding box center [367, 167] width 53 height 8
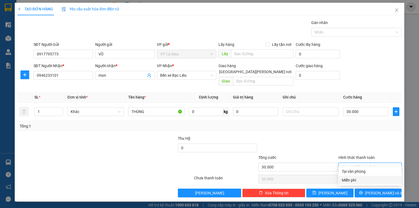
click at [363, 179] on div "Miễn phí" at bounding box center [369, 180] width 56 height 6
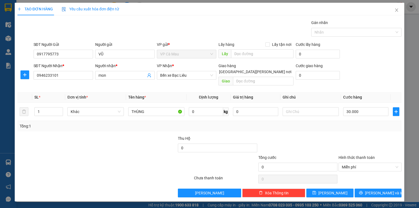
click at [366, 165] on div "[PERSON_NAME] [PERSON_NAME] Miễn phí" at bounding box center [369, 163] width 63 height 19
click at [365, 163] on span "Miễn phí" at bounding box center [369, 167] width 56 height 8
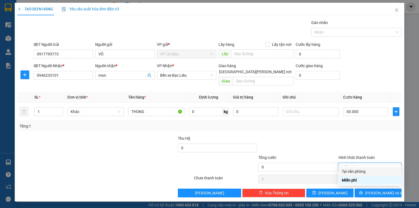
click at [363, 168] on div "Tại văn phòng" at bounding box center [369, 171] width 56 height 6
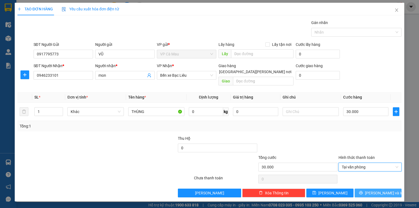
click at [366, 188] on button "[PERSON_NAME] và In" at bounding box center [377, 192] width 47 height 9
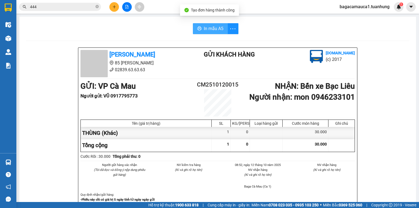
click at [203, 24] on button "In mẫu A5" at bounding box center [210, 28] width 35 height 11
click at [211, 33] on button "In mẫu A5" at bounding box center [210, 28] width 35 height 11
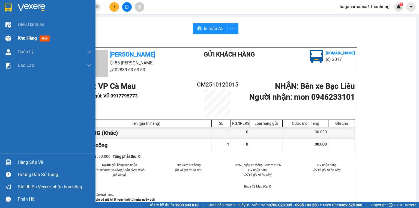
click at [13, 44] on div "Kho hàng mới" at bounding box center [47, 38] width 95 height 14
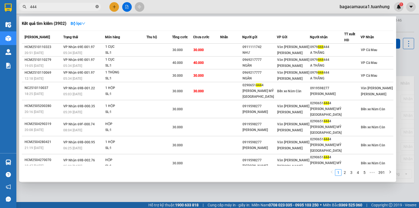
click at [98, 5] on icon "close-circle" at bounding box center [96, 6] width 3 height 3
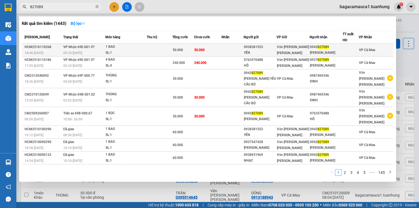
click at [219, 49] on td "50.000" at bounding box center [208, 50] width 28 height 13
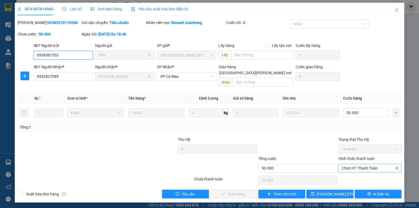
click at [361, 164] on span "Chọn HT Thanh Toán" at bounding box center [369, 168] width 56 height 8
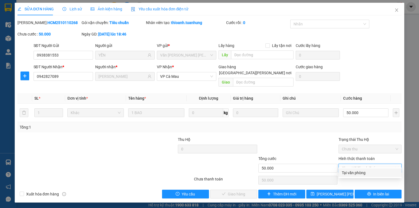
click at [364, 173] on div "Tại văn phòng" at bounding box center [369, 172] width 56 height 6
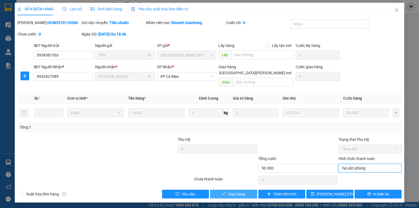
click at [230, 191] on span "Giao hàng" at bounding box center [236, 194] width 17 height 6
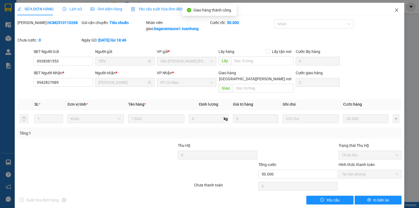
click at [396, 10] on span "Close" at bounding box center [396, 10] width 15 height 15
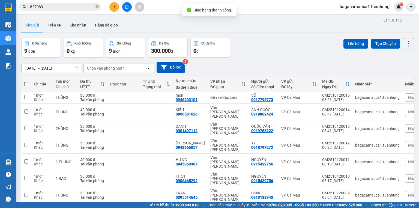
click at [53, 5] on input "827089" at bounding box center [62, 7] width 64 height 6
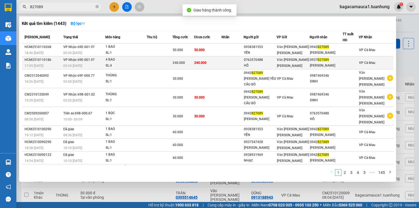
click at [191, 65] on td "240.000" at bounding box center [183, 62] width 22 height 13
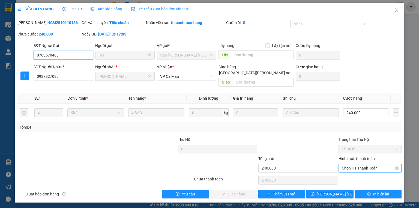
click at [373, 164] on span "Chọn HT Thanh Toán" at bounding box center [369, 168] width 56 height 8
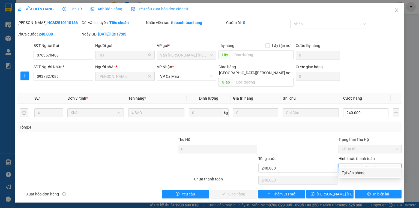
click at [371, 175] on div "Tại văn phòng" at bounding box center [369, 172] width 63 height 9
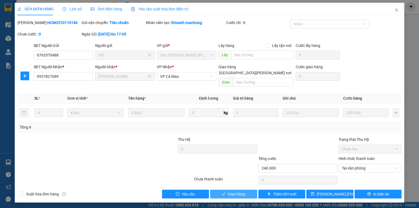
click at [225, 192] on icon "check" at bounding box center [224, 194] width 4 height 4
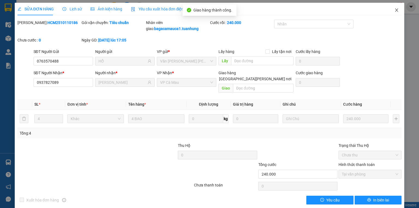
drag, startPoint x: 396, startPoint y: 11, endPoint x: 176, endPoint y: 4, distance: 219.5
click at [394, 11] on span "Close" at bounding box center [396, 10] width 15 height 15
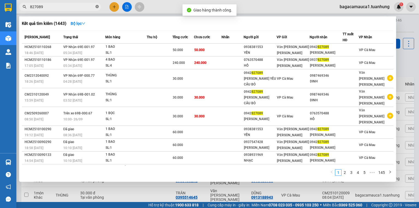
click at [97, 6] on icon "close-circle" at bounding box center [96, 6] width 3 height 3
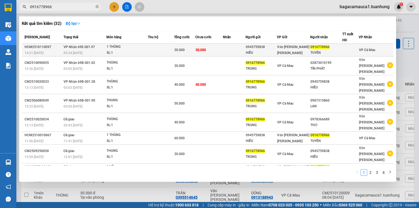
click at [232, 47] on td at bounding box center [234, 50] width 23 height 13
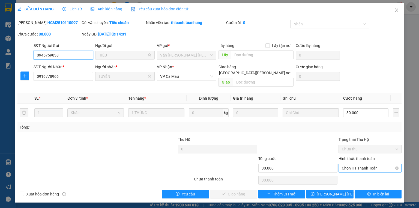
click at [384, 164] on span "Chọn HT Thanh Toán" at bounding box center [369, 168] width 56 height 8
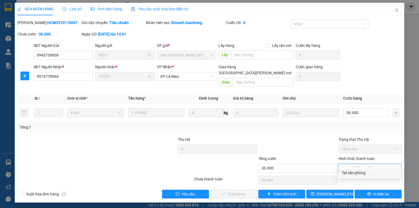
click at [383, 175] on div "Tại văn phòng" at bounding box center [369, 172] width 63 height 9
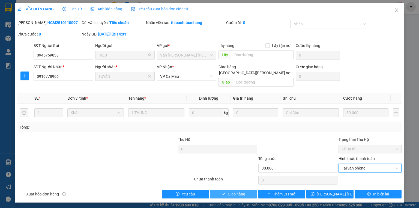
click at [225, 192] on icon "check" at bounding box center [224, 194] width 4 height 4
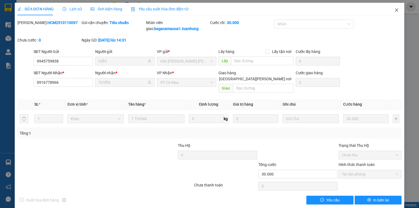
click at [395, 11] on icon "close" at bounding box center [396, 9] width 3 height 3
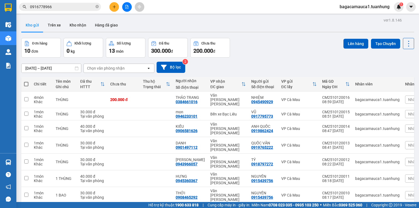
click at [71, 7] on input "0916778966" at bounding box center [62, 7] width 64 height 6
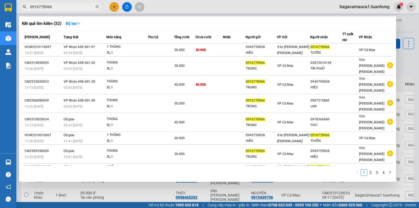
click at [71, 7] on input "0916778966" at bounding box center [62, 7] width 64 height 6
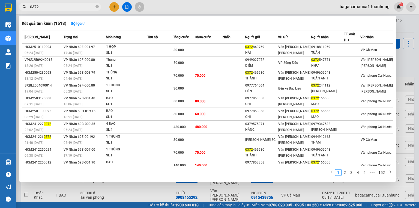
click at [51, 6] on input "0372" at bounding box center [62, 7] width 64 height 6
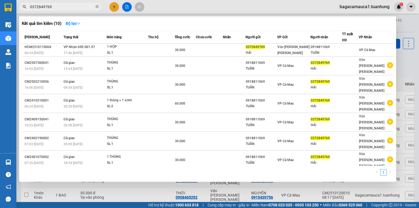
click at [108, 4] on div at bounding box center [209, 104] width 419 height 208
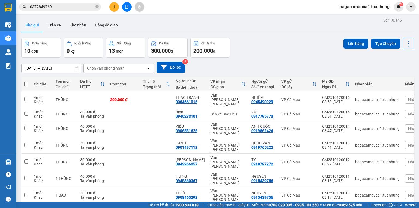
click at [109, 4] on div at bounding box center [126, 7] width 41 height 10
click at [111, 5] on button at bounding box center [114, 7] width 10 height 10
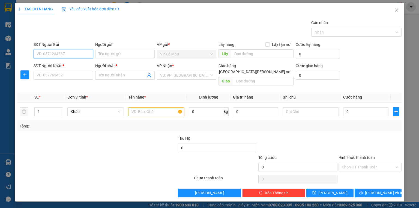
click at [51, 56] on input "SĐT Người Gửi" at bounding box center [63, 54] width 59 height 9
click at [63, 65] on div "0942717003 - MINH" at bounding box center [63, 65] width 53 height 6
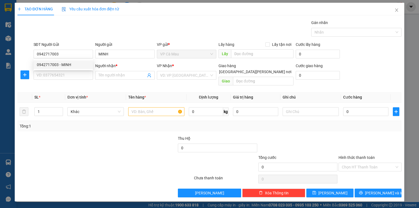
click at [66, 80] on div "SĐT Người Nhận * VD: 0377654321" at bounding box center [63, 72] width 59 height 19
click at [66, 75] on input "SĐT Người Nhận *" at bounding box center [63, 75] width 59 height 9
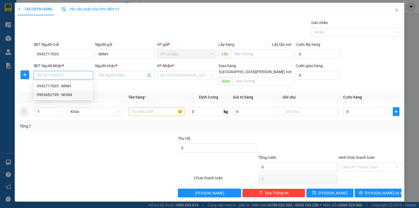
click at [67, 94] on div "0903682199 - NHÀN" at bounding box center [63, 95] width 53 height 6
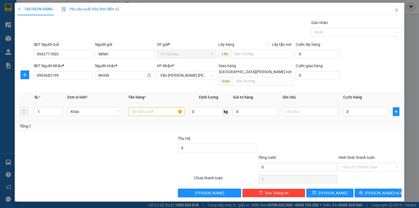
click at [157, 106] on div at bounding box center [156, 111] width 56 height 11
click at [158, 108] on input "text" at bounding box center [156, 111] width 56 height 9
click at [366, 107] on input "0" at bounding box center [365, 111] width 45 height 9
click at [365, 138] on div at bounding box center [370, 144] width 64 height 19
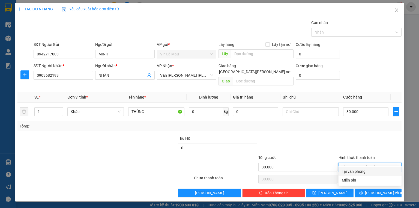
click at [368, 163] on input "Hình thức thanh toán" at bounding box center [367, 167] width 53 height 8
click at [369, 174] on div "Tại văn phòng" at bounding box center [369, 171] width 56 height 6
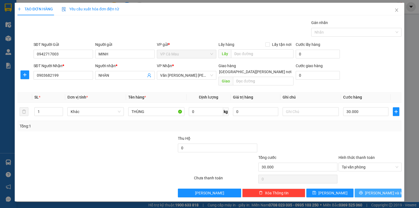
click at [373, 190] on span "[PERSON_NAME] và In" at bounding box center [384, 193] width 38 height 6
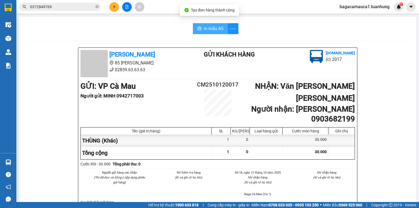
click at [211, 27] on span "In mẫu A5" at bounding box center [214, 28] width 20 height 7
click at [30, 32] on div "In mẫu A5" at bounding box center [217, 28] width 383 height 11
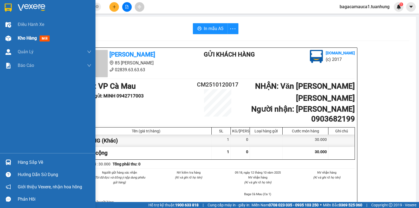
click at [6, 39] on img at bounding box center [8, 38] width 6 height 6
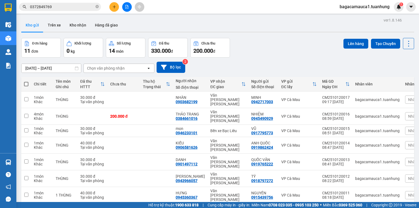
click at [89, 67] on div "Chọn văn phòng nhận" at bounding box center [106, 67] width 38 height 5
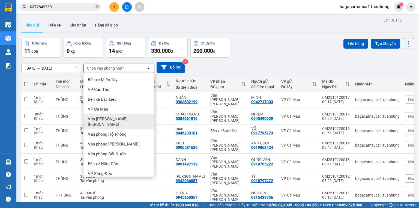
click at [109, 117] on span "Văn [PERSON_NAME] [PERSON_NAME]" at bounding box center [120, 121] width 64 height 11
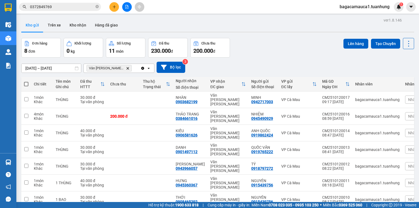
click at [128, 68] on icon "Văn phòng Hồ Chí Minh, close by backspace" at bounding box center [127, 68] width 2 height 2
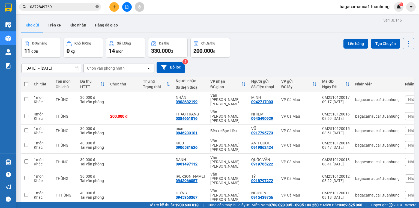
click at [96, 6] on icon "close-circle" at bounding box center [96, 6] width 3 height 3
click at [113, 7] on icon "plus" at bounding box center [114, 7] width 4 height 4
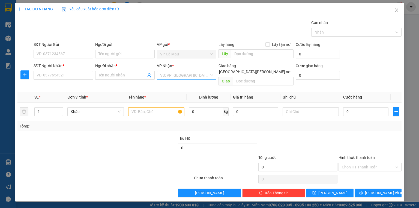
click at [187, 74] on input "search" at bounding box center [184, 75] width 49 height 8
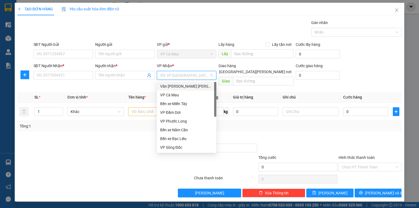
click at [190, 85] on div "Văn [PERSON_NAME] [PERSON_NAME]" at bounding box center [186, 86] width 53 height 6
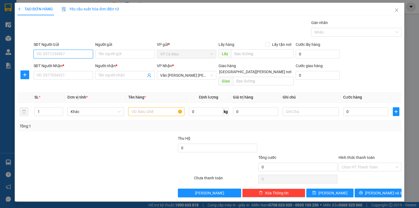
click at [60, 55] on input "SĐT Người Gửi" at bounding box center [63, 54] width 59 height 9
click at [59, 66] on div "0913998800 - LẺN" at bounding box center [63, 65] width 53 height 6
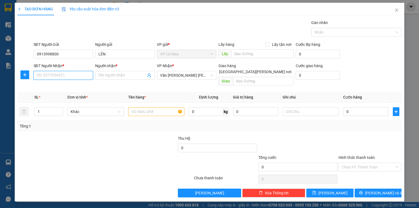
click at [61, 75] on input "SĐT Người Nhận *" at bounding box center [63, 75] width 59 height 9
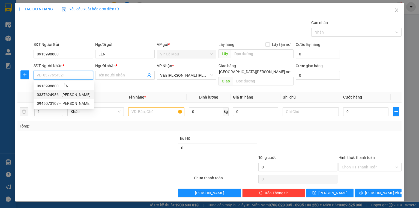
click at [68, 93] on div "0337624986 - [PERSON_NAME]" at bounding box center [64, 95] width 54 height 6
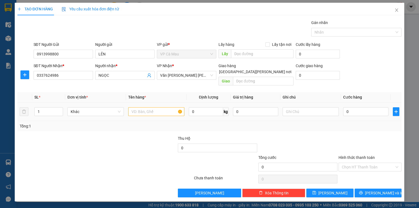
click at [143, 110] on div at bounding box center [156, 111] width 56 height 11
click at [144, 107] on input "text" at bounding box center [156, 111] width 56 height 9
click at [365, 107] on input "0" at bounding box center [365, 111] width 45 height 9
click at [366, 163] on input "Hình thức thanh toán" at bounding box center [367, 167] width 53 height 8
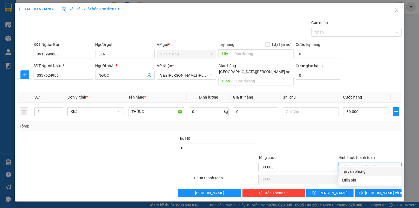
click at [368, 170] on div "Tại văn phòng" at bounding box center [369, 171] width 56 height 6
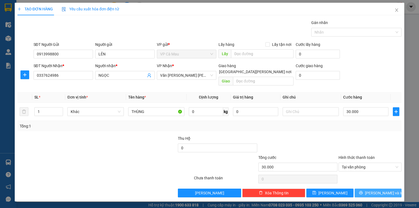
click at [373, 190] on button "[PERSON_NAME] và In" at bounding box center [377, 192] width 47 height 9
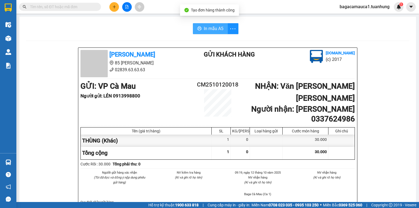
click at [212, 34] on button "In mẫu A5" at bounding box center [210, 28] width 35 height 11
click at [81, 7] on input "text" at bounding box center [62, 7] width 64 height 6
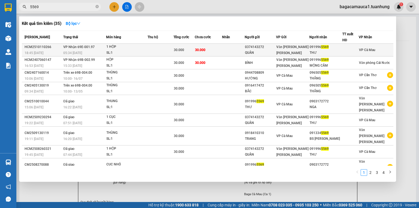
click at [132, 47] on div "1 HỘP" at bounding box center [126, 47] width 41 height 6
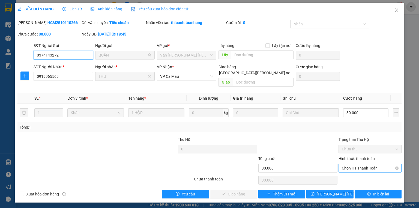
click at [373, 164] on span "Chọn HT Thanh Toán" at bounding box center [369, 168] width 56 height 8
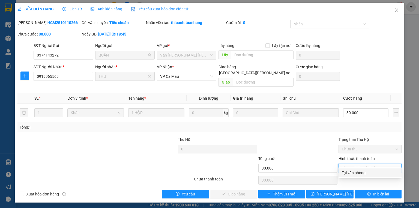
click at [360, 170] on div "Tại văn phòng" at bounding box center [369, 172] width 56 height 6
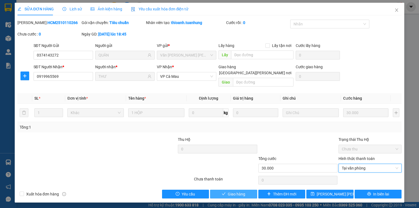
click at [243, 191] on span "Giao hàng" at bounding box center [236, 194] width 17 height 6
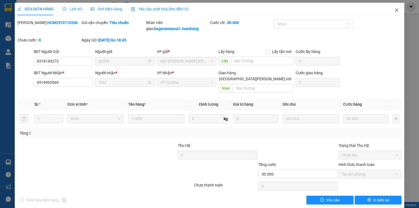
click at [394, 11] on icon "close" at bounding box center [396, 10] width 4 height 4
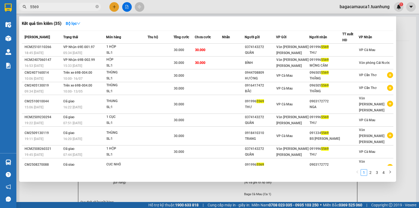
click at [45, 5] on input "5569" at bounding box center [62, 7] width 64 height 6
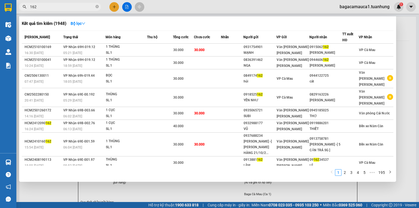
click at [113, 4] on div at bounding box center [209, 104] width 419 height 208
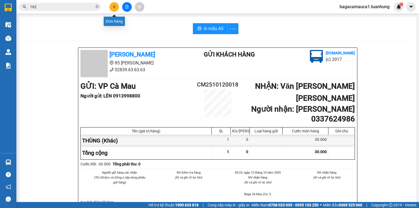
click at [114, 7] on icon "plus" at bounding box center [114, 6] width 0 height 3
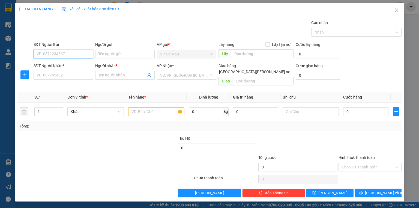
click at [73, 53] on input "SĐT Người Gửi" at bounding box center [63, 54] width 59 height 9
drag, startPoint x: 60, startPoint y: 54, endPoint x: 0, endPoint y: 70, distance: 62.5
click at [0, 70] on div "TẠO ĐƠN HÀNG Yêu cầu xuất [PERSON_NAME] điện tử Transit Pickup Surcharge Ids Tr…" at bounding box center [209, 104] width 419 height 208
click at [69, 62] on div "0945455515 - [PERSON_NAME]" at bounding box center [64, 65] width 54 height 6
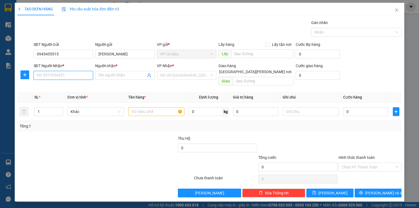
click at [78, 78] on input "SĐT Người Nhận *" at bounding box center [63, 75] width 59 height 9
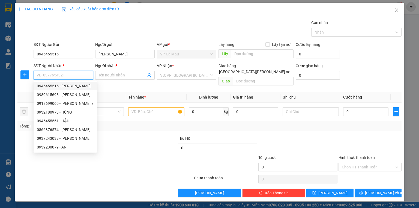
click at [71, 71] on input "SĐT Người Nhận *" at bounding box center [63, 75] width 59 height 9
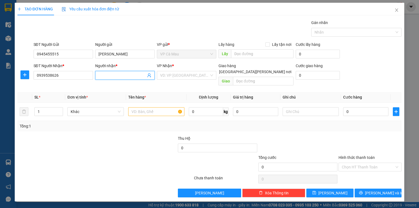
click at [119, 77] on input "Người nhận *" at bounding box center [121, 75] width 47 height 6
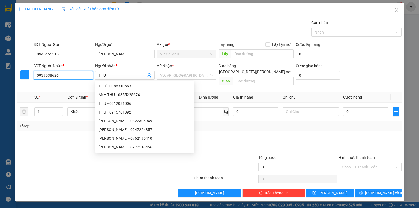
click at [50, 74] on input "0939538626" at bounding box center [63, 75] width 59 height 9
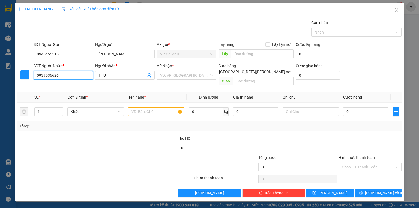
click at [64, 76] on input "0939536626" at bounding box center [63, 75] width 59 height 9
click at [47, 75] on input "0939536626" at bounding box center [63, 75] width 59 height 9
click at [68, 74] on input "0939836626" at bounding box center [63, 75] width 59 height 9
click at [172, 77] on input "search" at bounding box center [184, 75] width 49 height 8
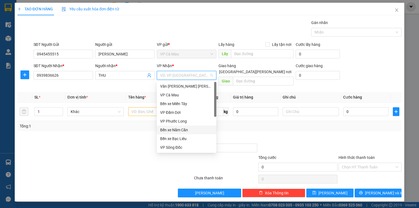
scroll to position [35, 0]
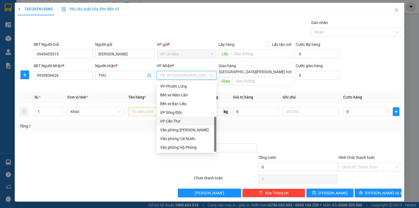
click at [172, 121] on div "VP Cần Thơ" at bounding box center [186, 121] width 53 height 6
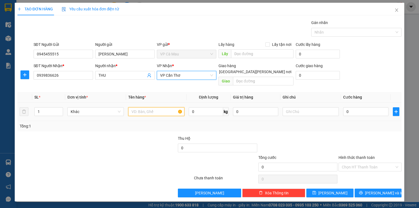
click at [161, 107] on input "text" at bounding box center [156, 111] width 56 height 9
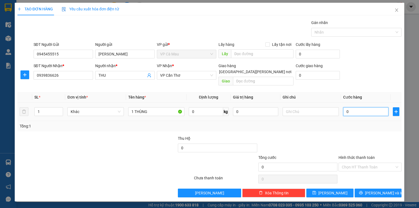
click at [374, 108] on input "0" at bounding box center [365, 111] width 45 height 9
click at [366, 188] on button "[PERSON_NAME] và In" at bounding box center [377, 192] width 47 height 9
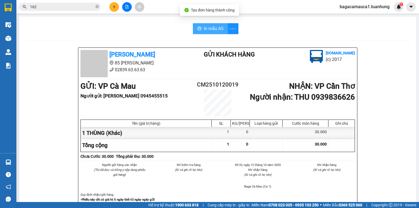
click at [217, 25] on button "In mẫu A5" at bounding box center [210, 28] width 35 height 11
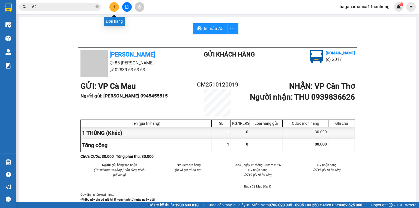
click at [113, 6] on icon "plus" at bounding box center [114, 7] width 4 height 4
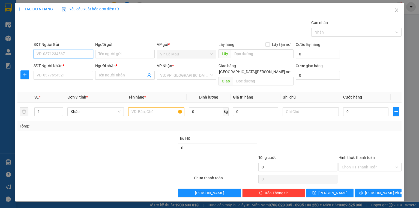
click at [68, 55] on input "SĐT Người Gửi" at bounding box center [63, 54] width 59 height 9
click at [66, 67] on div "0919808859 - [PERSON_NAME]" at bounding box center [64, 65] width 54 height 6
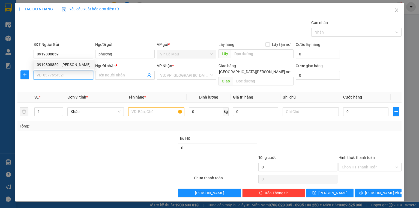
click at [69, 73] on input "SĐT Người Nhận *" at bounding box center [63, 75] width 59 height 9
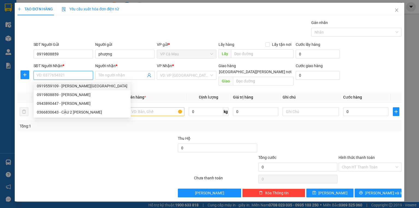
click at [68, 85] on div "0919559109 - [PERSON_NAME][GEOGRAPHIC_DATA]" at bounding box center [82, 86] width 90 height 6
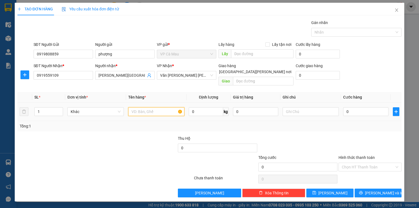
click at [158, 107] on input "text" at bounding box center [156, 111] width 56 height 9
click at [373, 108] on input "0" at bounding box center [365, 111] width 45 height 9
click at [350, 163] on input "Hình thức thanh toán" at bounding box center [367, 167] width 53 height 8
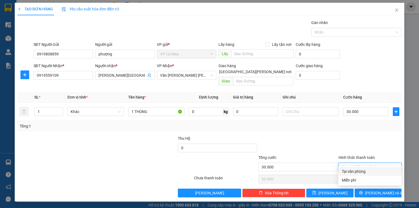
click at [355, 171] on div "Tại văn phòng" at bounding box center [369, 171] width 56 height 6
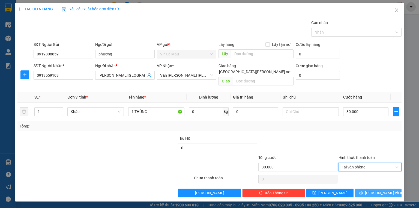
click at [377, 190] on span "[PERSON_NAME] và In" at bounding box center [384, 193] width 38 height 6
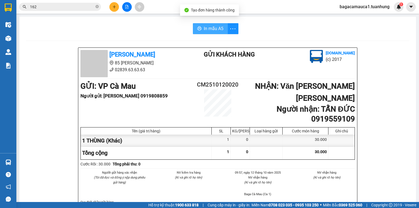
click at [216, 28] on span "In mẫu A5" at bounding box center [214, 28] width 20 height 7
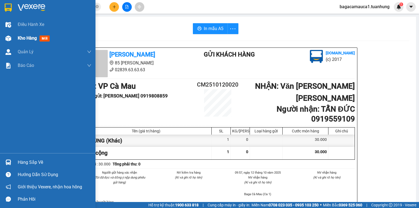
click at [27, 40] on span "Kho hàng" at bounding box center [27, 37] width 19 height 5
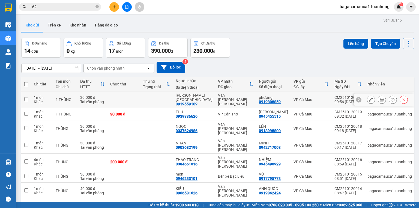
click at [369, 98] on icon at bounding box center [371, 100] width 4 height 4
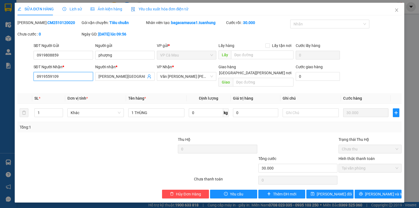
drag, startPoint x: 78, startPoint y: 76, endPoint x: 0, endPoint y: 108, distance: 84.1
click at [0, 108] on div "SỬA ĐƠN HÀNG Lịch sử [PERSON_NAME] hàng Yêu cầu xuất [PERSON_NAME] điện tử Tota…" at bounding box center [209, 104] width 419 height 208
click at [378, 191] on span "[PERSON_NAME] và In" at bounding box center [384, 194] width 38 height 6
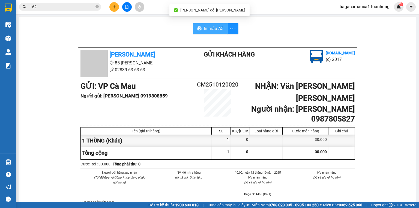
click at [209, 26] on span "In mẫu A5" at bounding box center [214, 28] width 20 height 7
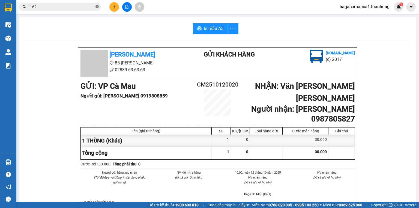
click at [97, 7] on icon "close-circle" at bounding box center [96, 6] width 3 height 3
click at [63, 7] on input "text" at bounding box center [62, 7] width 64 height 6
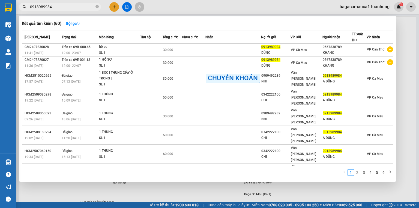
click at [73, 7] on input "0913989984" at bounding box center [62, 7] width 64 height 6
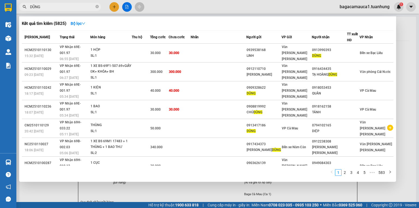
click at [80, 9] on input "DŨNG" at bounding box center [62, 7] width 64 height 6
click at [80, 6] on input "DŨNG" at bounding box center [62, 7] width 64 height 6
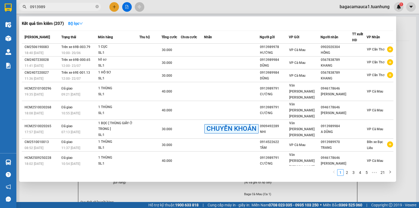
click at [75, 4] on input "0913989" at bounding box center [62, 7] width 64 height 6
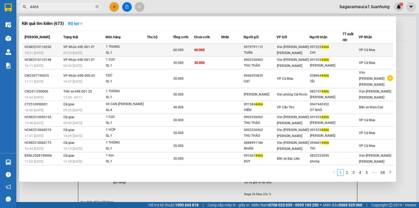
click at [204, 52] on td "60.000" at bounding box center [207, 50] width 27 height 13
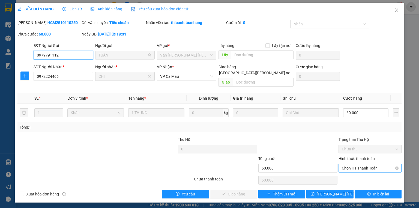
click at [349, 164] on span "Chọn HT Thanh Toán" at bounding box center [369, 168] width 56 height 8
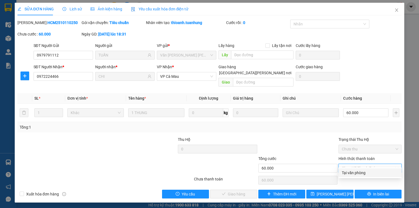
click at [352, 172] on div "Tại văn phòng" at bounding box center [369, 172] width 56 height 6
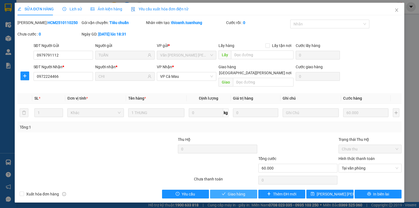
click at [222, 192] on icon "check" at bounding box center [224, 194] width 4 height 4
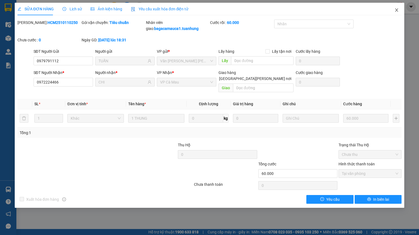
click at [395, 9] on icon "close" at bounding box center [396, 9] width 3 height 3
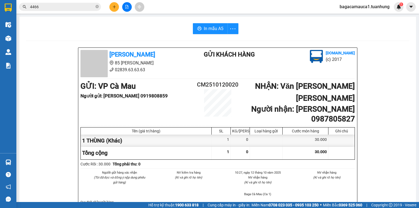
click at [373, 7] on span "bagacamauca1.tuanhung" at bounding box center [364, 6] width 59 height 7
click at [350, 17] on span "Đăng xuất" at bounding box center [367, 17] width 47 height 6
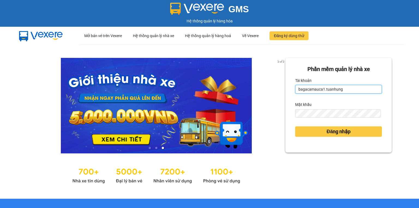
click at [348, 87] on input "bagacamauca1.tuanhung" at bounding box center [338, 89] width 87 height 9
click at [347, 87] on input "bagacamauca1.tuanhung" at bounding box center [338, 89] width 87 height 9
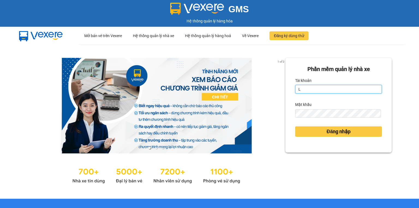
type input "ledat.tuanhung"
click at [402, 113] on div "1 of 3 Phần mềm quản lý nhà xe Tài khoản ledat.tuanhung Mật khẩu Đăng nhập" at bounding box center [209, 121] width 419 height 154
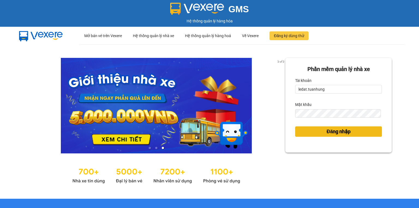
click at [306, 129] on button "Đăng nhập" at bounding box center [338, 131] width 87 height 10
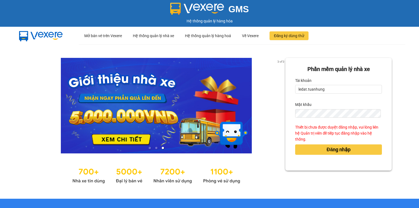
click at [407, 108] on div "3 of 3 Phần mềm quản lý nhà xe Tài khoản ledat.tuanhung Mật khẩu Thiết bị chưa …" at bounding box center [209, 121] width 419 height 154
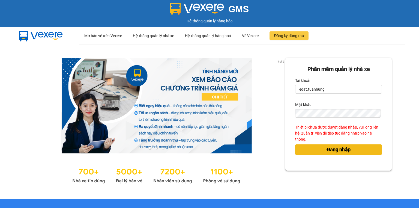
click at [367, 150] on button "Đăng nhập" at bounding box center [338, 149] width 87 height 10
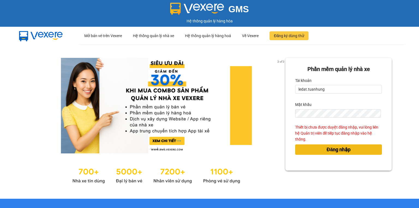
click at [339, 148] on span "Đăng nhập" at bounding box center [338, 150] width 24 height 8
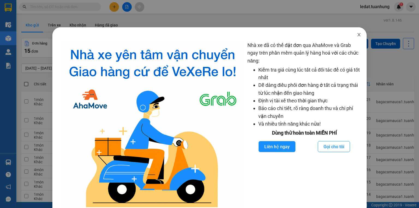
click at [358, 35] on icon "close" at bounding box center [358, 34] width 4 height 4
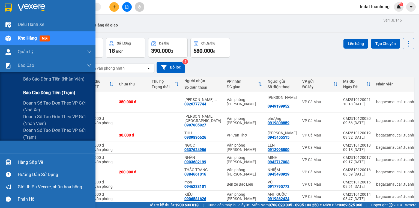
click at [46, 94] on span "Báo cáo dòng tiền (trạm)" at bounding box center [49, 92] width 52 height 7
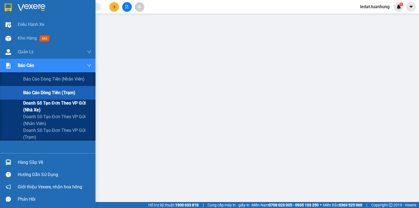
click at [58, 104] on span "Doanh số tạo đơn theo VP gửi (nhà xe)" at bounding box center [57, 106] width 68 height 14
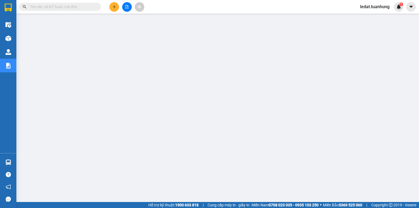
click at [365, 8] on span "ledat.tuanhung" at bounding box center [374, 6] width 38 height 7
click at [373, 20] on span "Đăng xuất" at bounding box center [376, 17] width 27 height 6
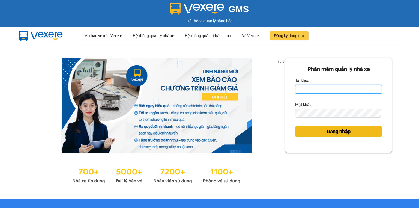
type input "bagacamauca1.tuanhung"
click at [326, 130] on span "Đăng nhập" at bounding box center [338, 132] width 24 height 8
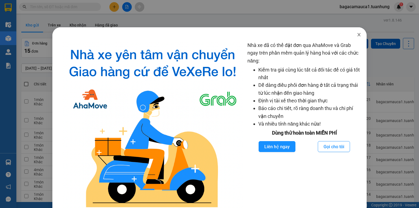
click at [356, 34] on icon "close" at bounding box center [358, 34] width 4 height 4
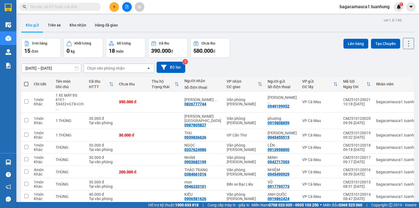
click at [65, 7] on input "text" at bounding box center [62, 7] width 64 height 6
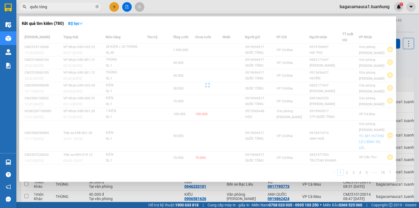
type input "quốc tòng 0"
